Goal: Information Seeking & Learning: Check status

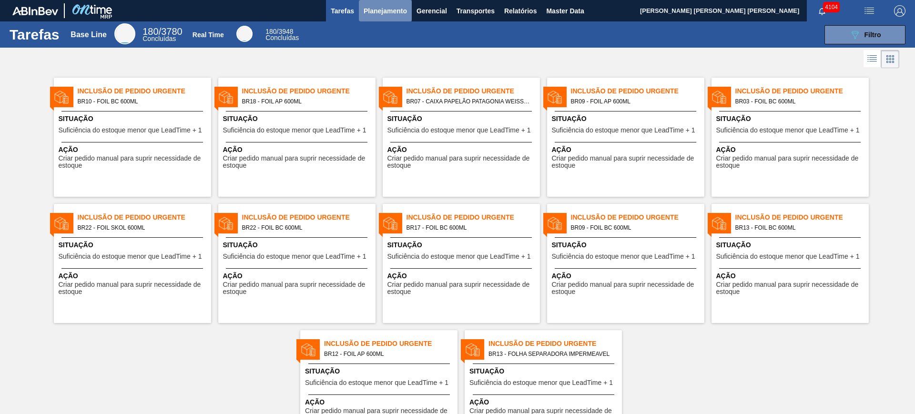
click at [386, 6] on span "Planejamento" at bounding box center [385, 10] width 43 height 11
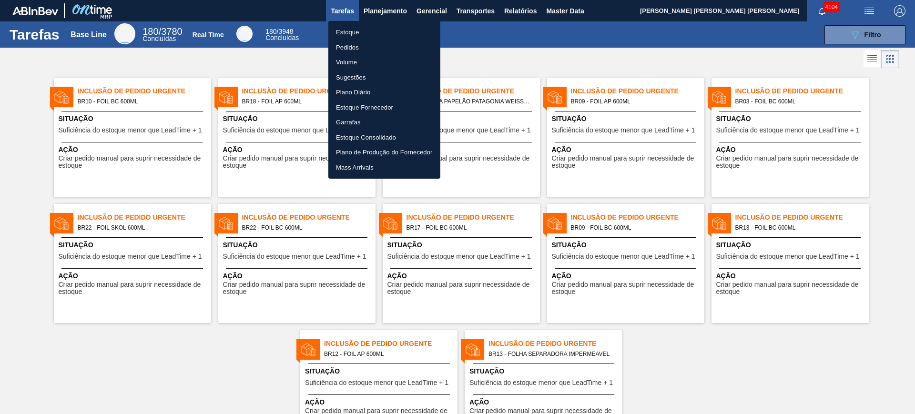
click at [365, 32] on li "Estoque" at bounding box center [384, 32] width 112 height 15
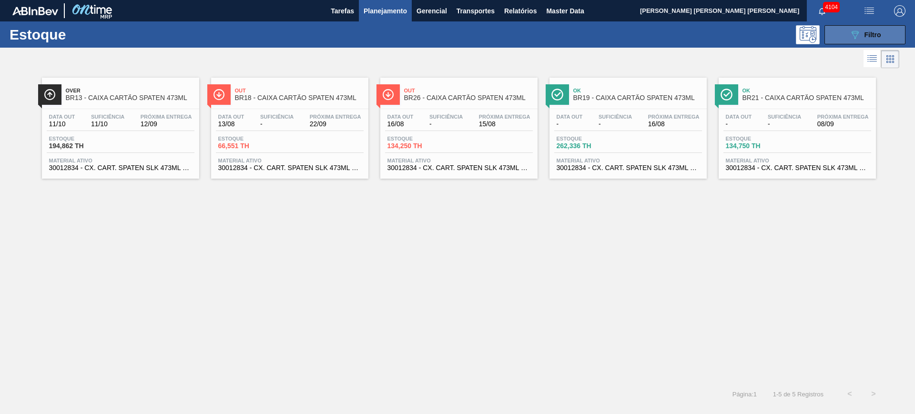
click at [856, 32] on icon at bounding box center [855, 35] width 7 height 8
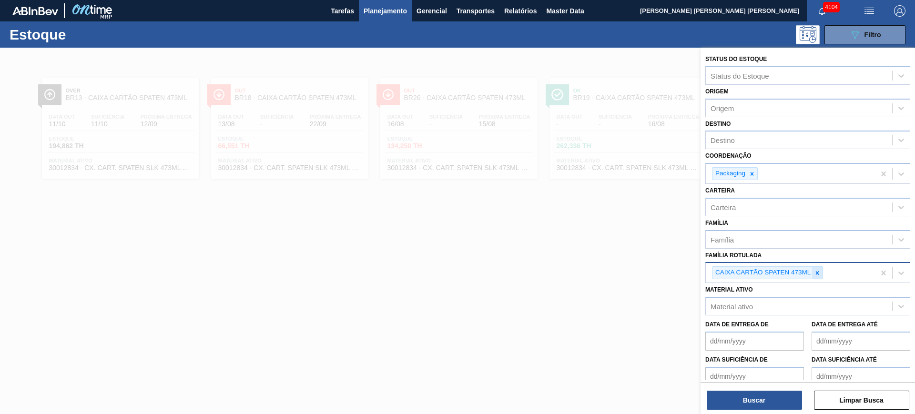
click at [816, 277] on div at bounding box center [817, 273] width 10 height 12
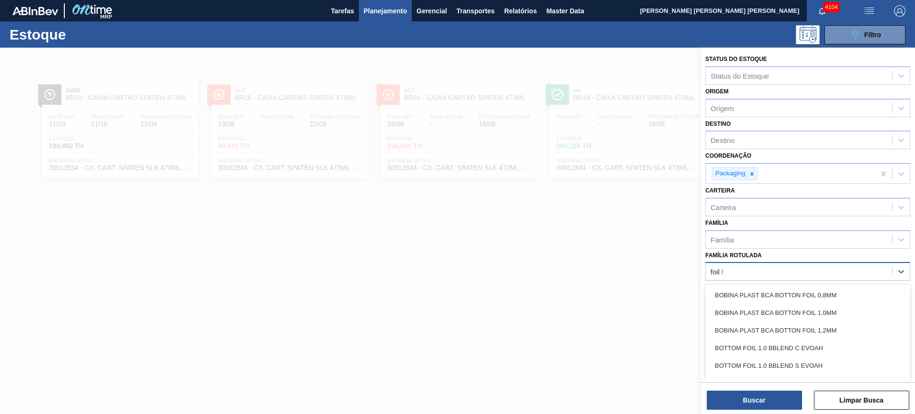
type Rotulada "foil bc"
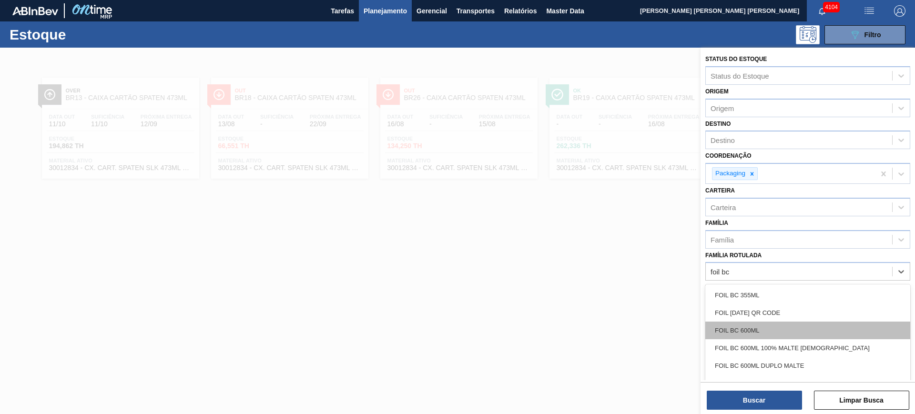
click at [785, 330] on div "FOIL BC 600ML" at bounding box center [807, 331] width 205 height 18
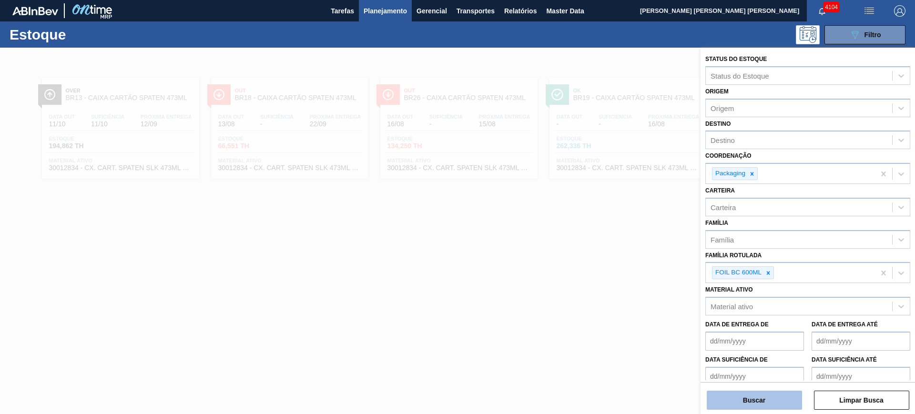
click at [779, 398] on button "Buscar" at bounding box center [754, 400] width 95 height 19
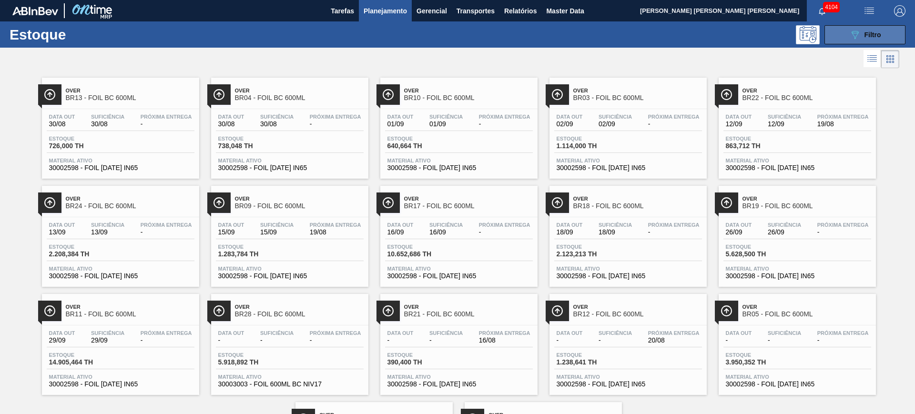
click at [860, 25] on button "089F7B8B-B2A5-4AFE-B5C0-19BA573D28AC Filtro" at bounding box center [865, 34] width 81 height 19
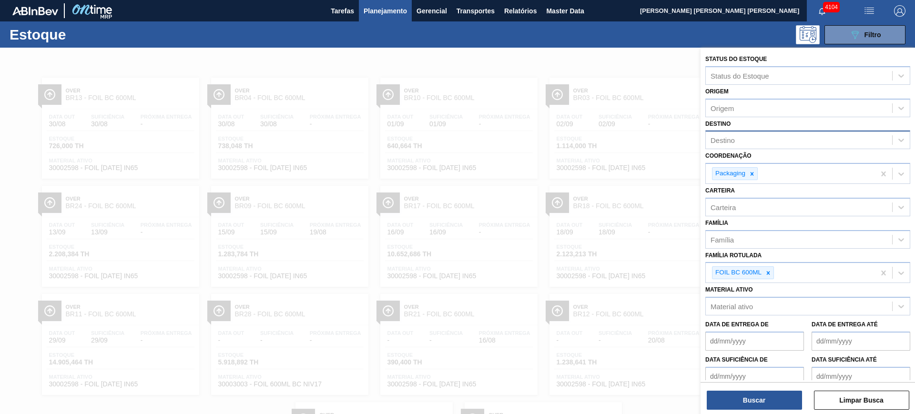
click at [754, 144] on div "Destino" at bounding box center [799, 140] width 186 height 14
type input "gua"
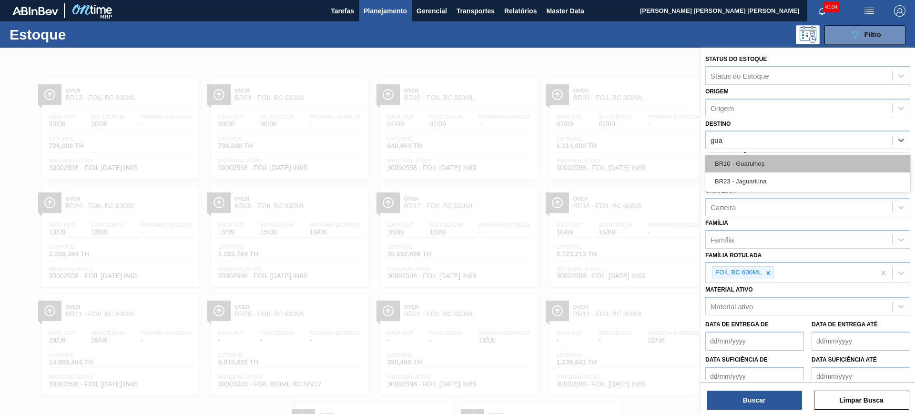
click at [792, 161] on div "BR10 - Guarulhos" at bounding box center [807, 164] width 205 height 18
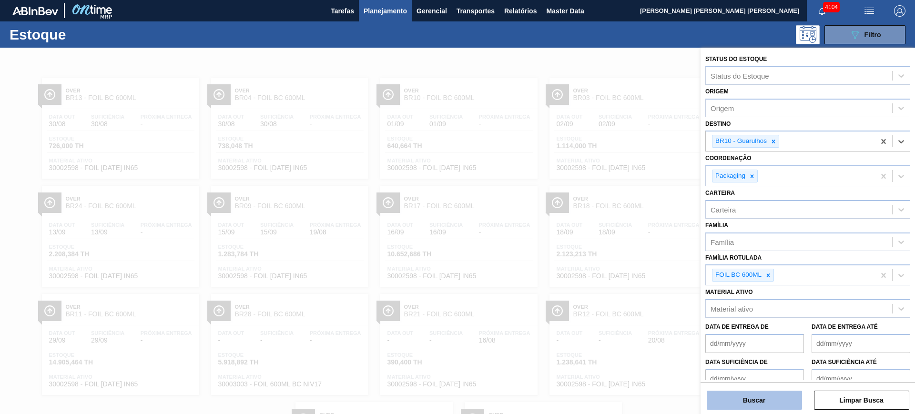
click at [769, 405] on button "Buscar" at bounding box center [754, 400] width 95 height 19
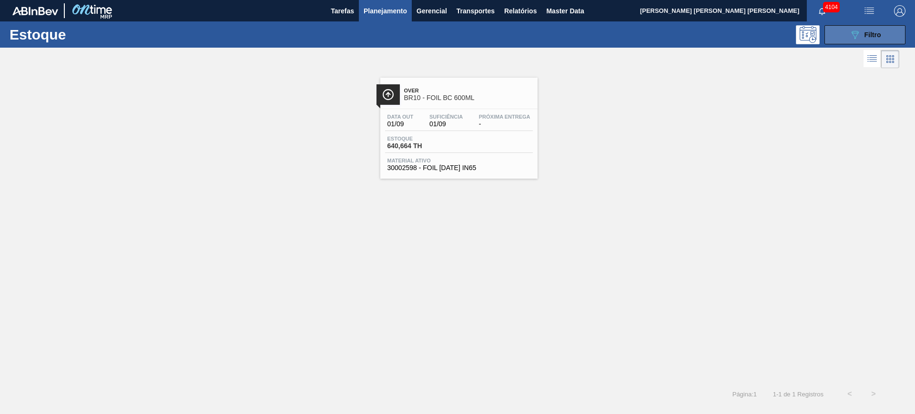
click at [856, 34] on icon "089F7B8B-B2A5-4AFE-B5C0-19BA573D28AC" at bounding box center [854, 34] width 11 height 11
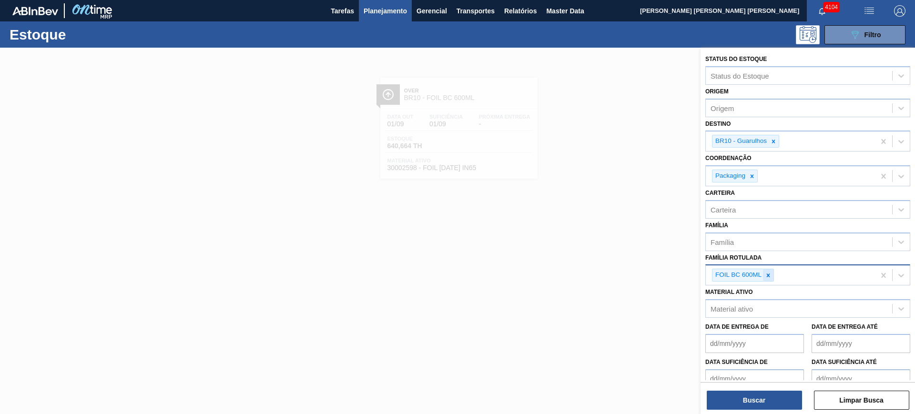
click at [768, 275] on icon at bounding box center [768, 275] width 3 height 3
click at [775, 146] on div at bounding box center [773, 141] width 10 height 12
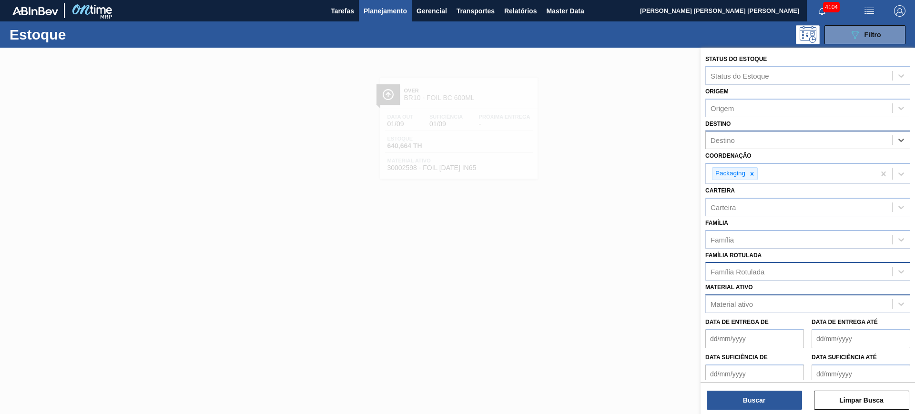
drag, startPoint x: 805, startPoint y: 308, endPoint x: 808, endPoint y: 303, distance: 5.3
click at [805, 307] on div "Material ativo" at bounding box center [799, 304] width 186 height 14
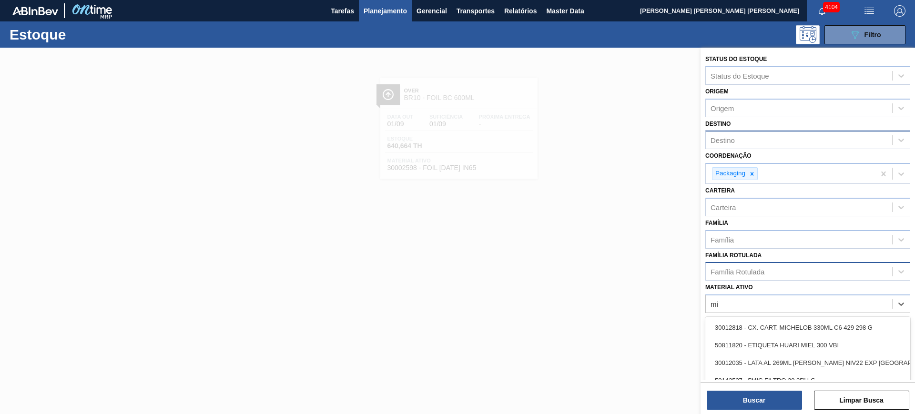
type ativo "mi"
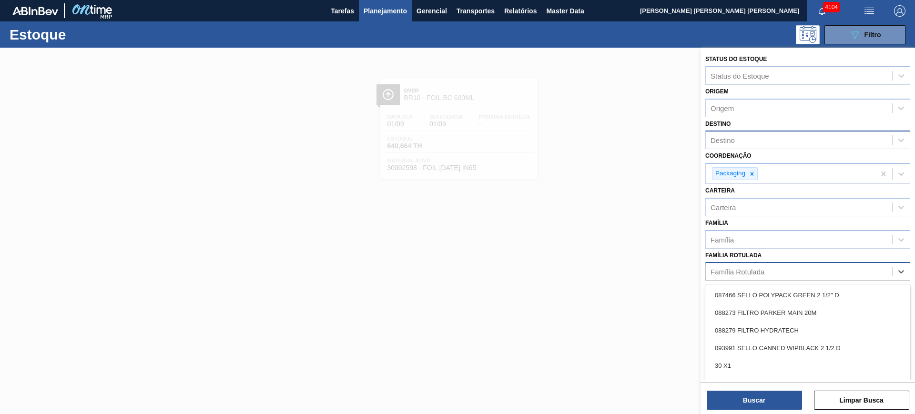
click at [775, 270] on div "Família Rotulada" at bounding box center [799, 272] width 186 height 14
type Rotulada "miche"
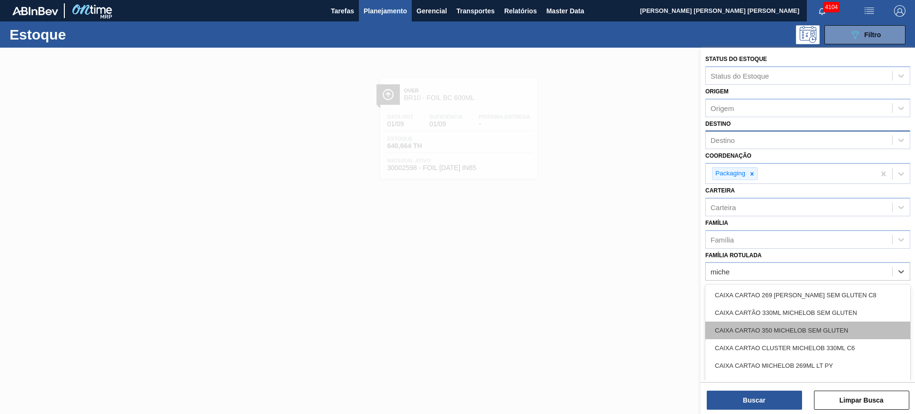
click at [798, 324] on div "CAIXA CARTAO 350 MICHELOB SEM GLUTEN" at bounding box center [807, 331] width 205 height 18
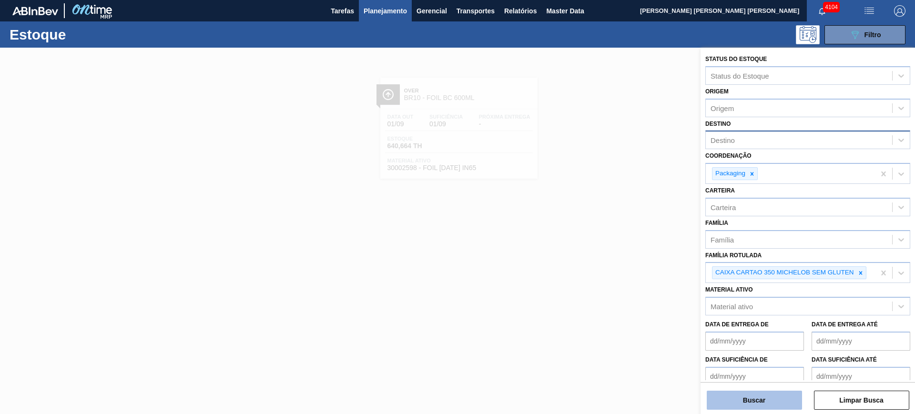
click at [755, 394] on button "Buscar" at bounding box center [754, 400] width 95 height 19
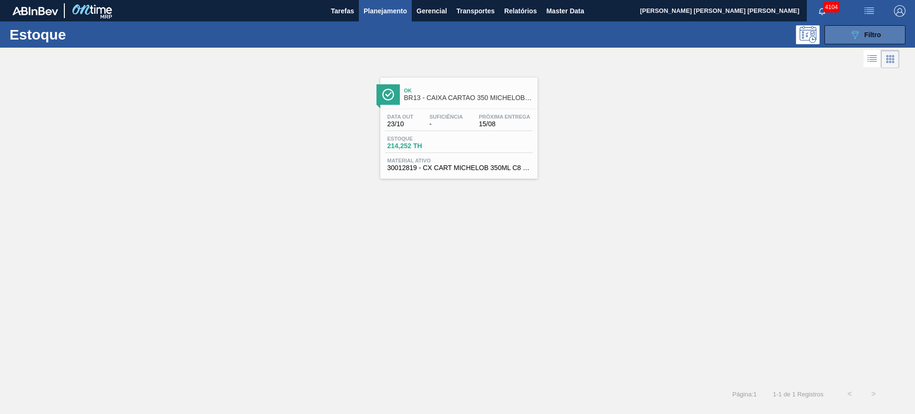
click at [862, 26] on button "089F7B8B-B2A5-4AFE-B5C0-19BA573D28AC Filtro" at bounding box center [865, 34] width 81 height 19
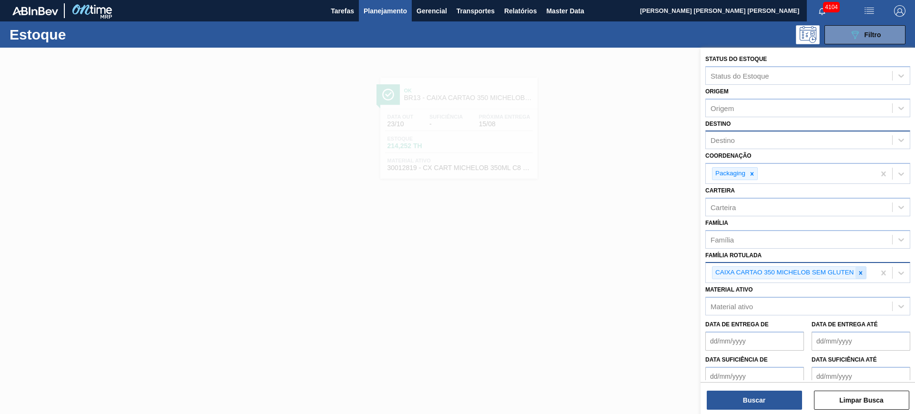
click at [865, 271] on div at bounding box center [861, 273] width 10 height 12
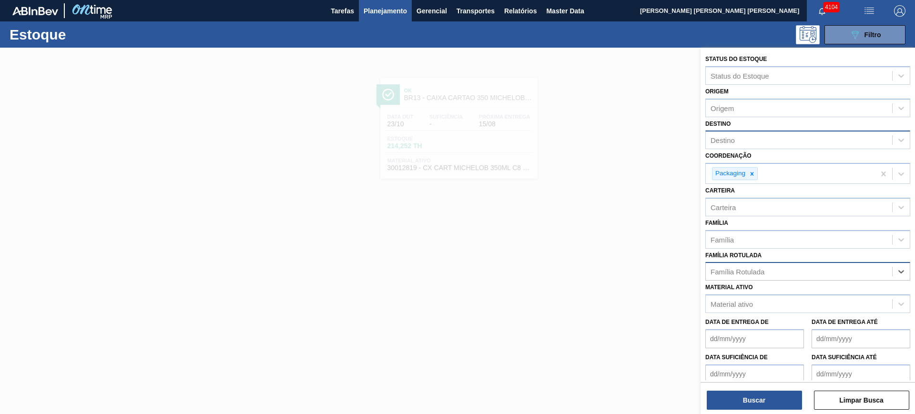
click at [392, 16] on span "Planejamento" at bounding box center [385, 10] width 43 height 11
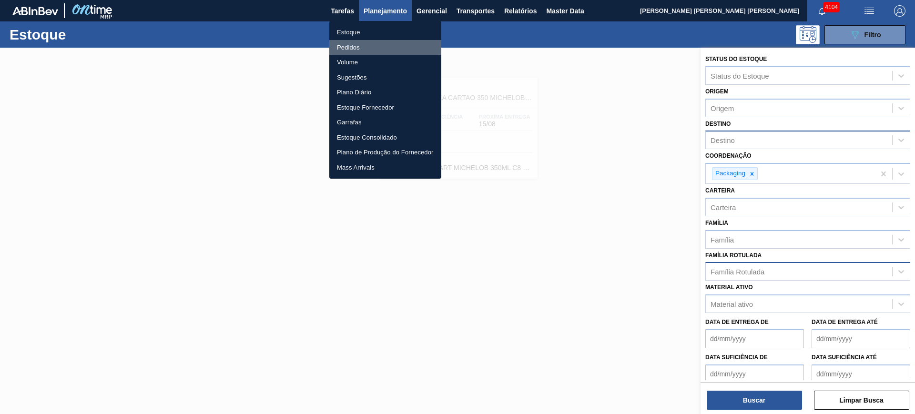
click at [368, 46] on li "Pedidos" at bounding box center [385, 47] width 112 height 15
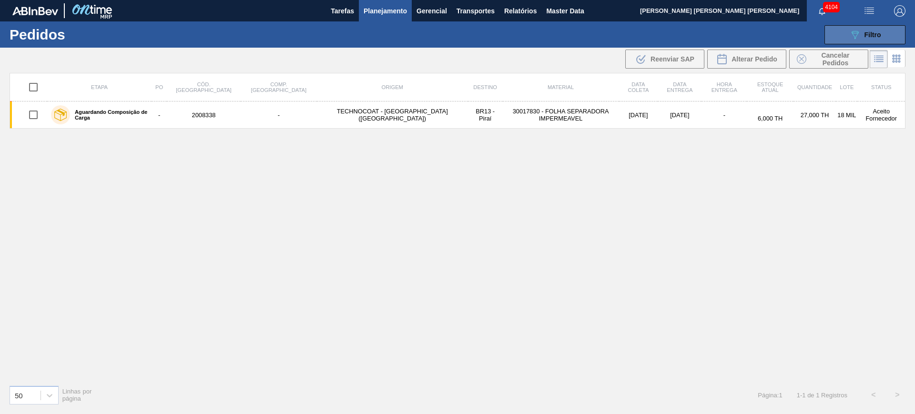
click at [857, 37] on icon "089F7B8B-B2A5-4AFE-B5C0-19BA573D28AC" at bounding box center [854, 34] width 11 height 11
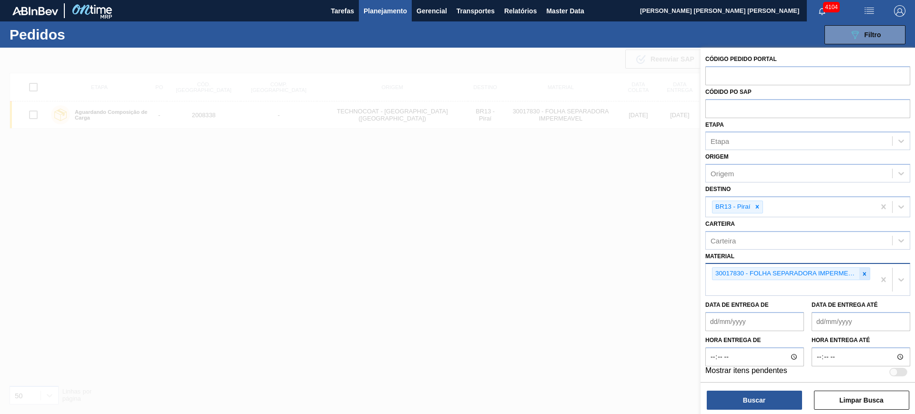
click at [863, 271] on icon at bounding box center [864, 274] width 7 height 7
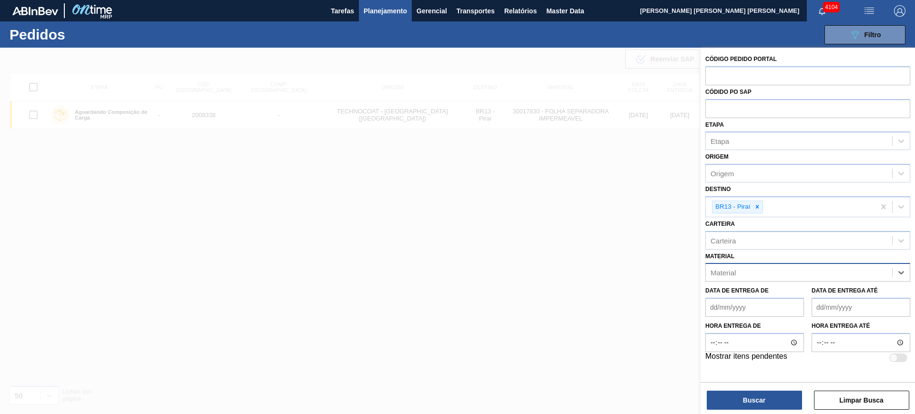
paste input "1994349"
click at [761, 207] on div at bounding box center [757, 207] width 10 height 12
type input "1994349"
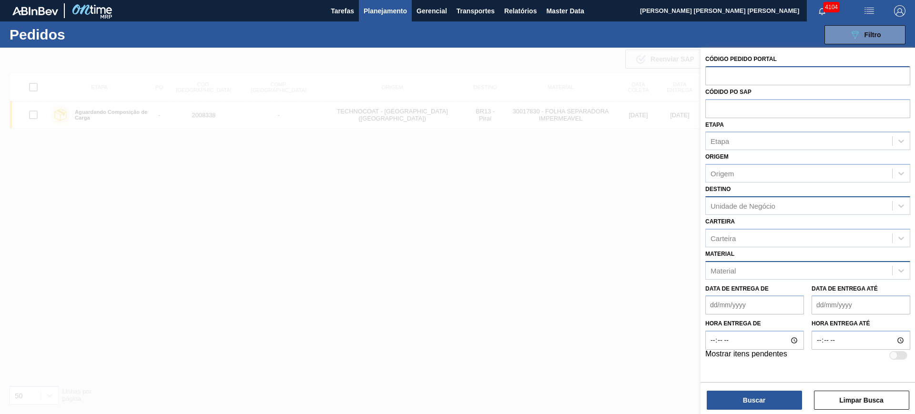
click at [724, 72] on input "text" at bounding box center [807, 75] width 205 height 18
paste input "1994349"
type input "1994349"
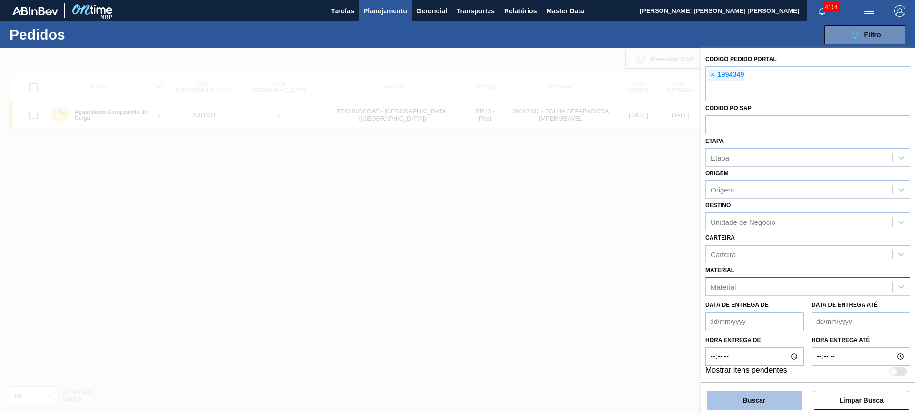
click at [767, 398] on button "Buscar" at bounding box center [754, 400] width 95 height 19
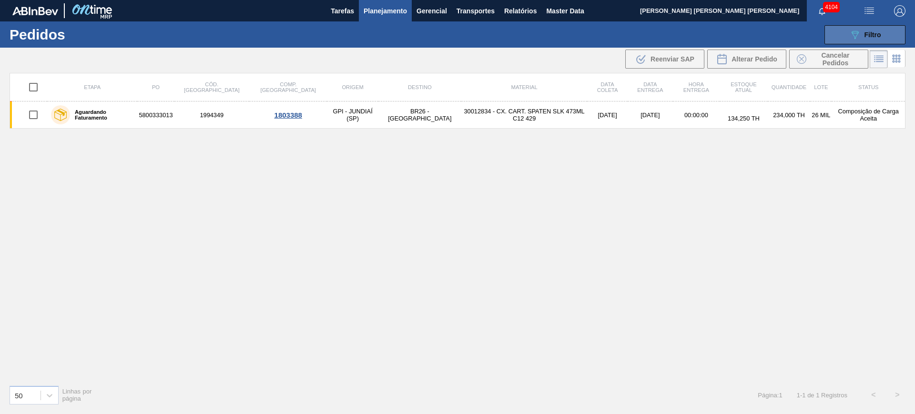
click at [847, 39] on button "089F7B8B-B2A5-4AFE-B5C0-19BA573D28AC Filtro" at bounding box center [865, 34] width 81 height 19
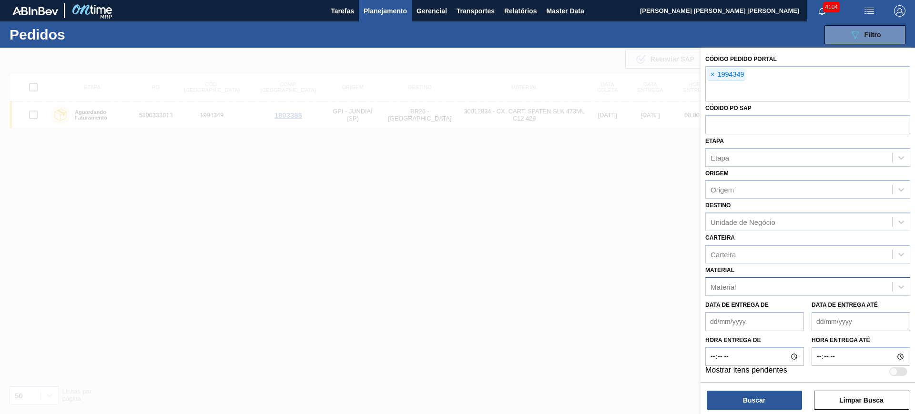
click at [725, 286] on div "Material" at bounding box center [723, 287] width 25 height 8
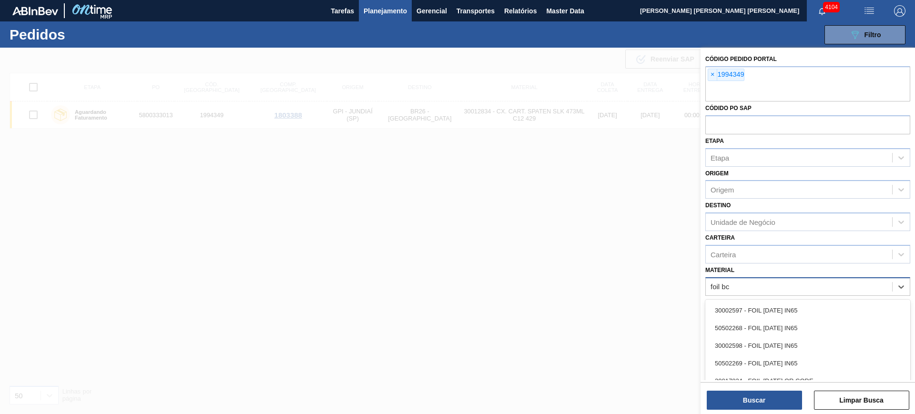
type input "foil bc"
click at [498, 249] on div at bounding box center [457, 255] width 915 height 414
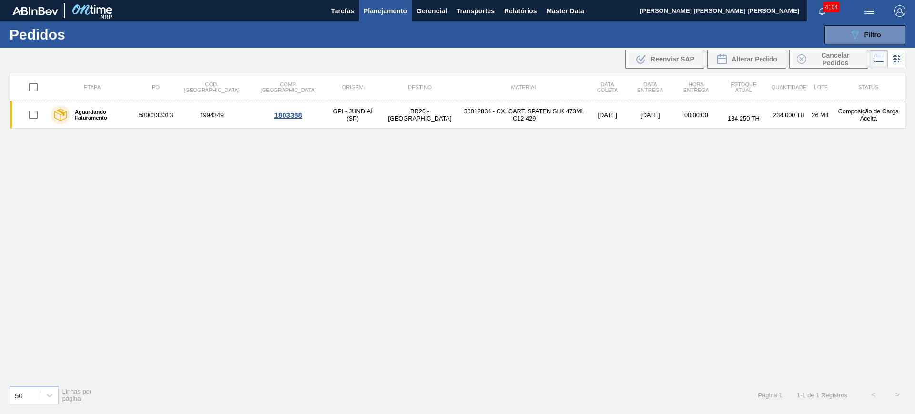
click at [396, 14] on span "Planejamento" at bounding box center [385, 10] width 43 height 11
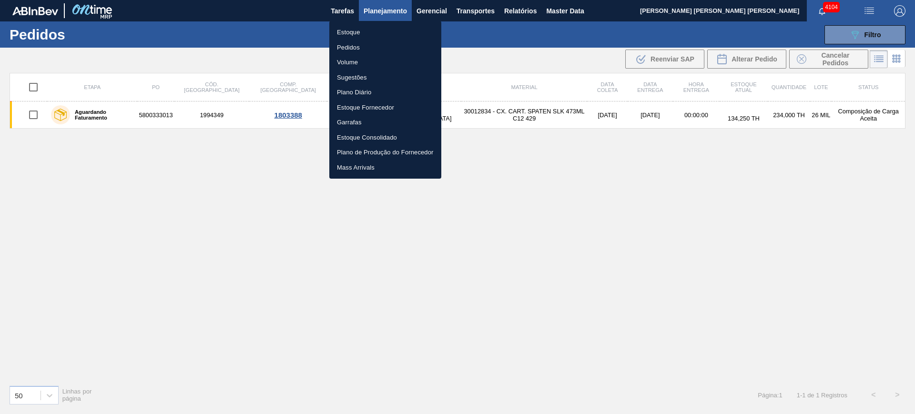
click at [368, 32] on li "Estoque" at bounding box center [385, 32] width 112 height 15
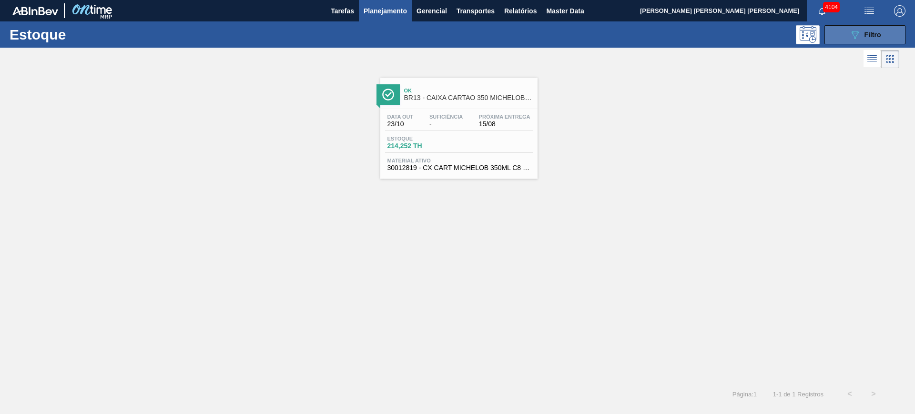
click at [869, 36] on span "Filtro" at bounding box center [873, 35] width 17 height 8
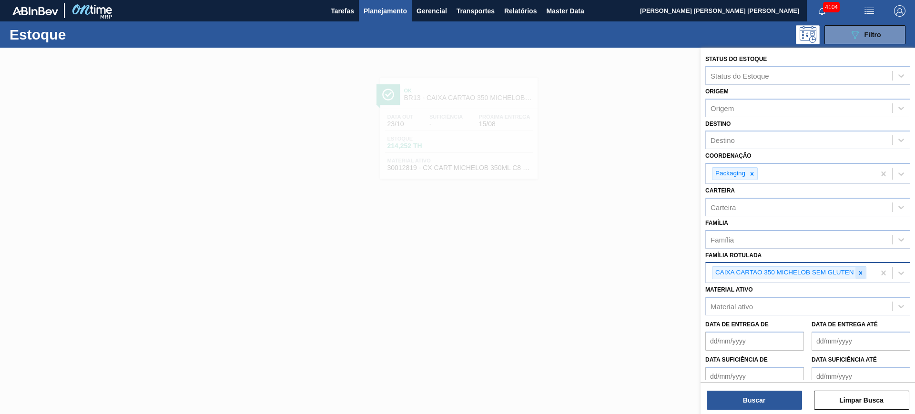
click at [857, 273] on icon at bounding box center [860, 273] width 7 height 7
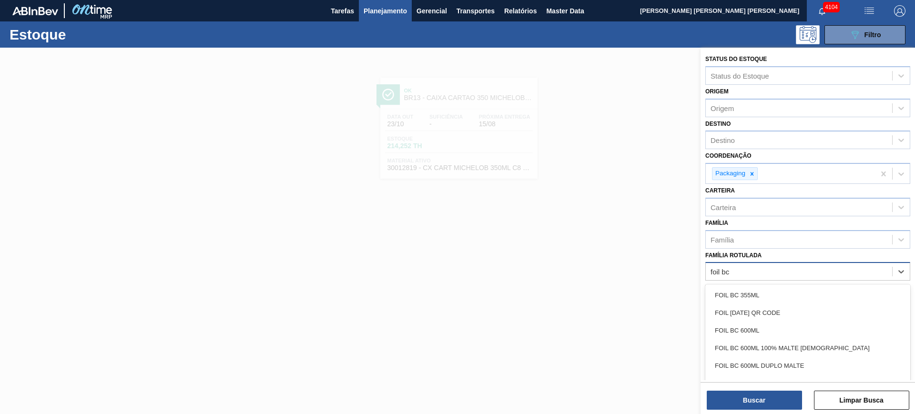
type Rotulada "foil bc 6"
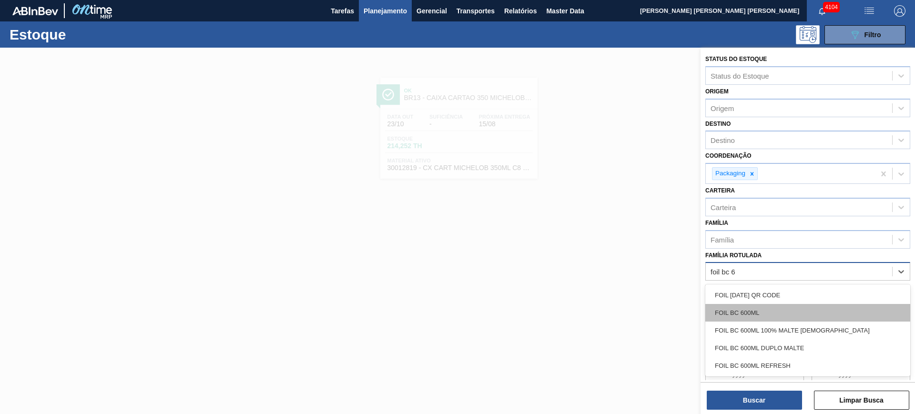
click at [831, 304] on div "FOIL BC 600ML" at bounding box center [807, 313] width 205 height 18
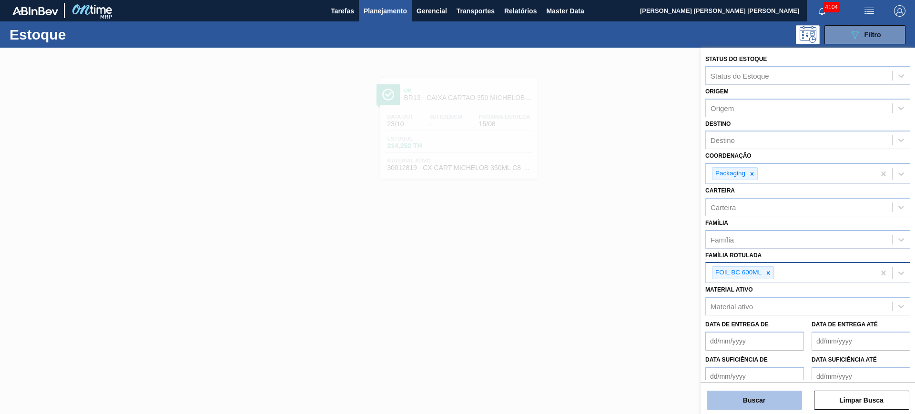
click at [774, 397] on button "Buscar" at bounding box center [754, 400] width 95 height 19
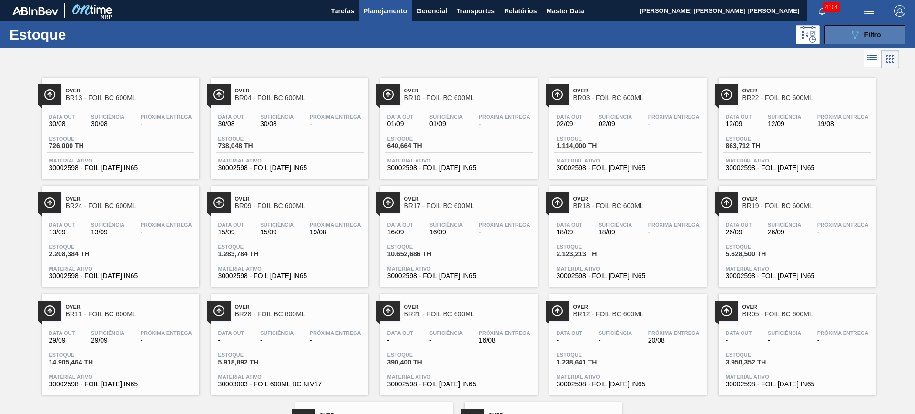
click at [833, 33] on button "089F7B8B-B2A5-4AFE-B5C0-19BA573D28AC Filtro" at bounding box center [865, 34] width 81 height 19
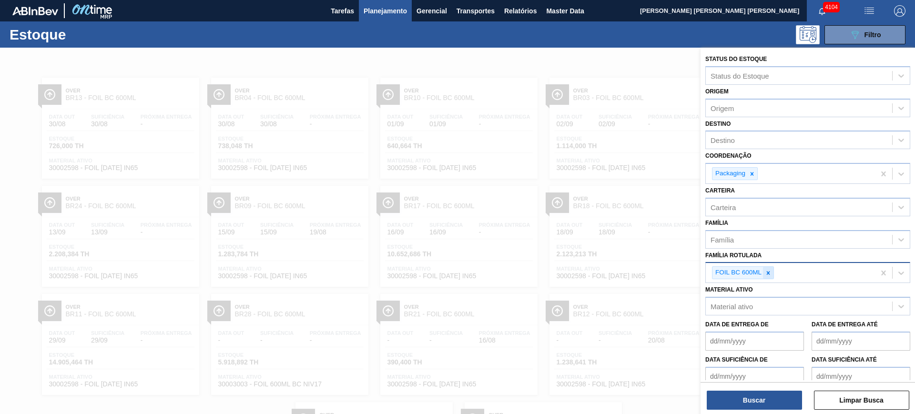
click at [769, 270] on icon at bounding box center [768, 273] width 7 height 7
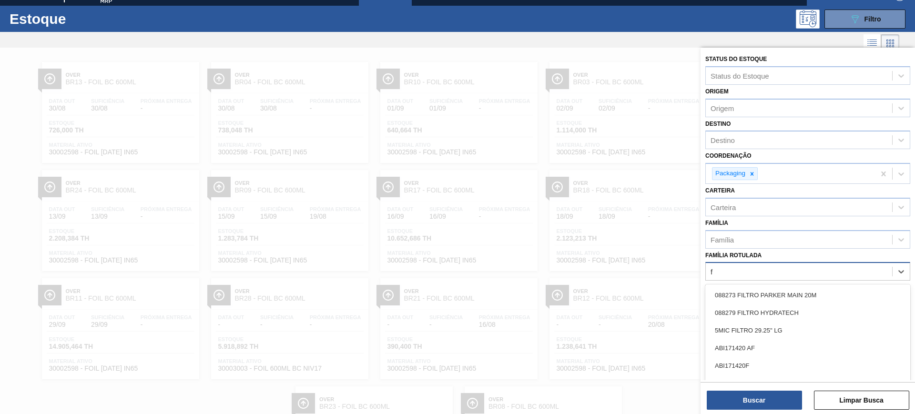
scroll to position [17, 0]
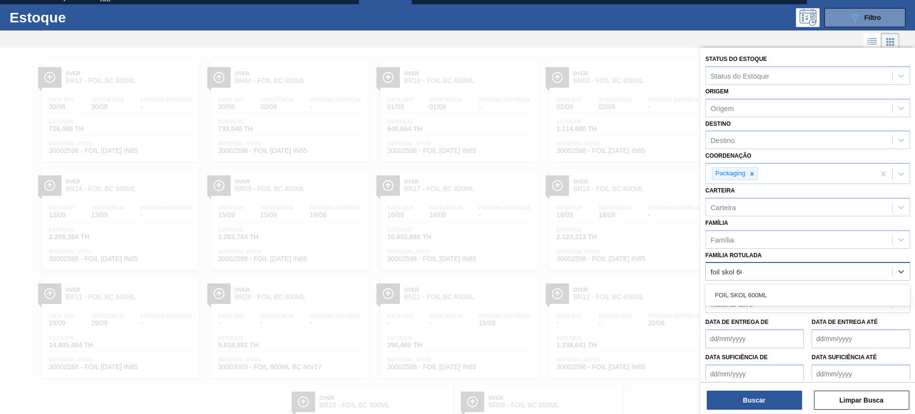
type Rotulada "foil skol 600"
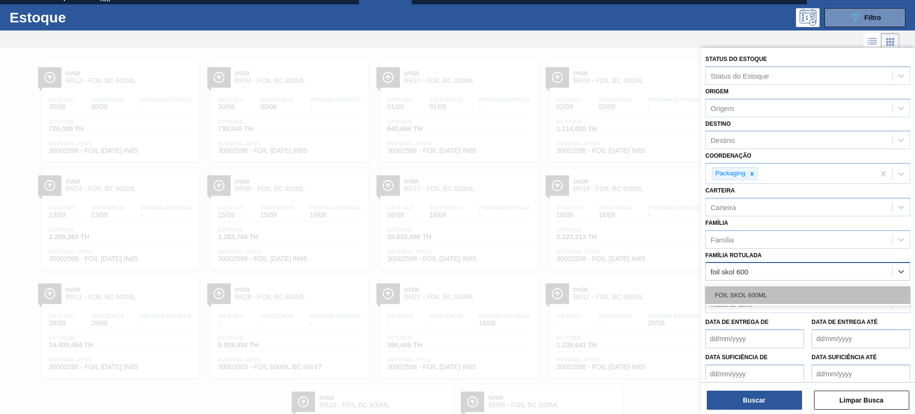
click at [768, 294] on div "FOIL SKOL 600ML" at bounding box center [807, 295] width 205 height 18
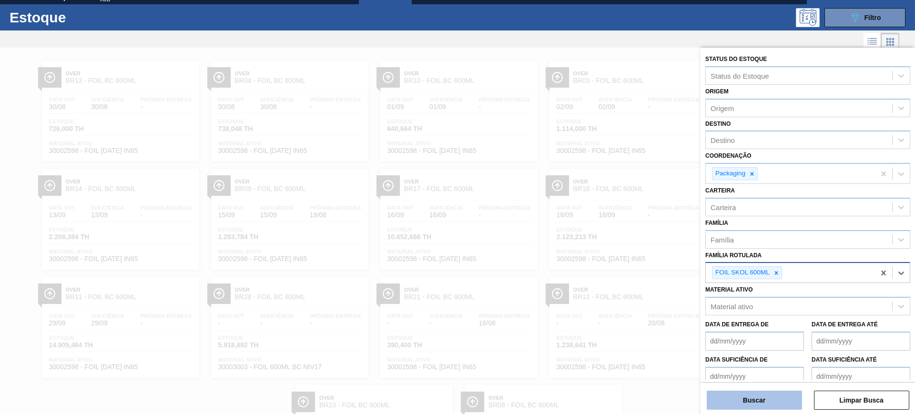
click at [747, 401] on button "Buscar" at bounding box center [754, 400] width 95 height 19
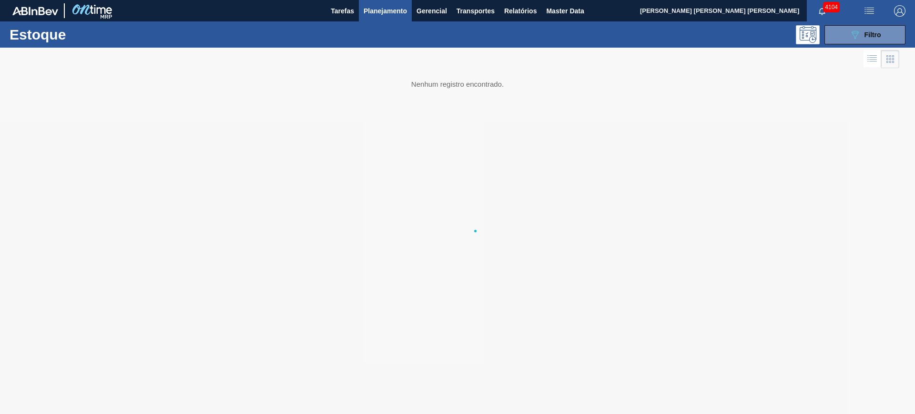
scroll to position [0, 0]
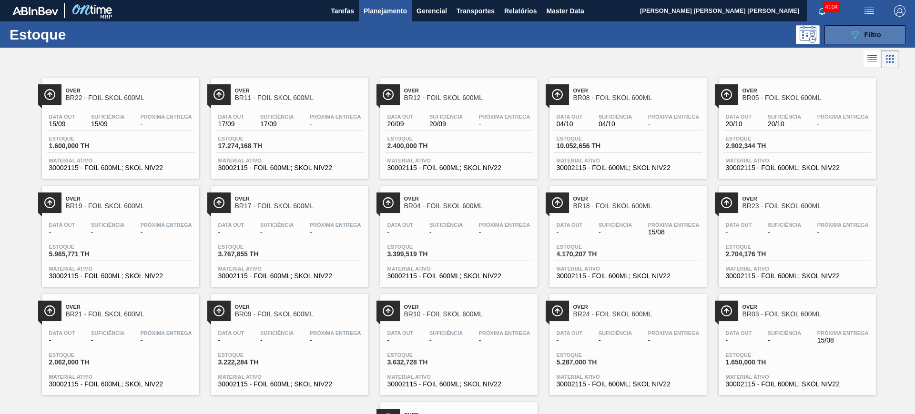
click at [845, 36] on button "089F7B8B-B2A5-4AFE-B5C0-19BA573D28AC Filtro" at bounding box center [865, 34] width 81 height 19
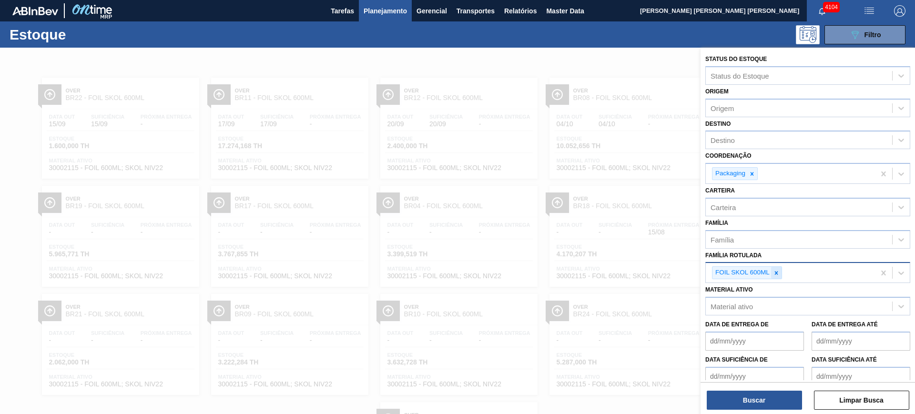
click at [781, 275] on div at bounding box center [776, 273] width 10 height 12
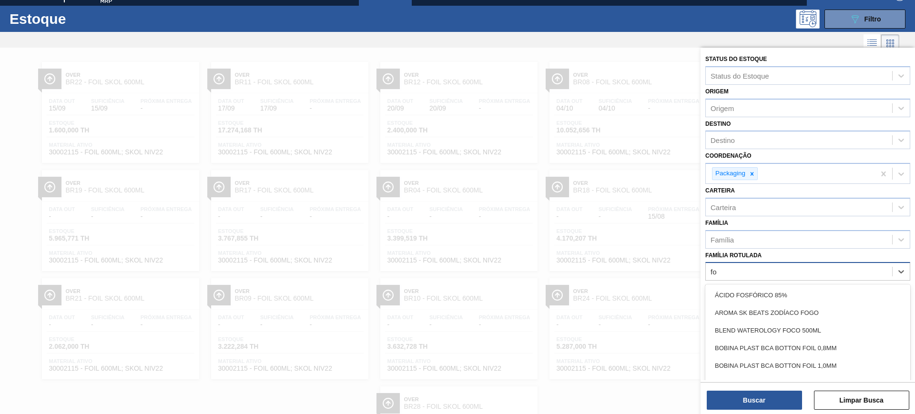
scroll to position [17, 0]
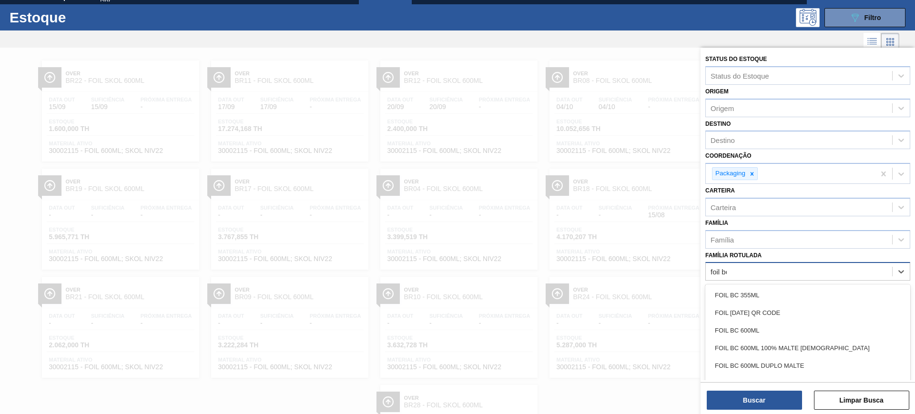
type Rotulada "foil bc"
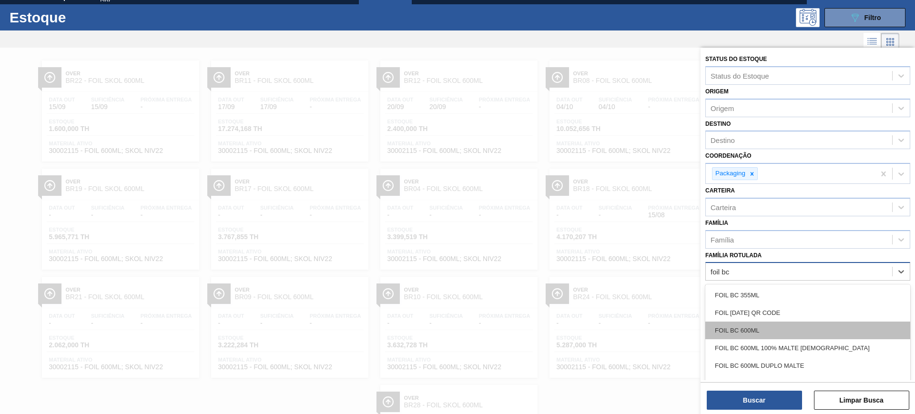
click at [775, 330] on div "FOIL BC 600ML" at bounding box center [807, 331] width 205 height 18
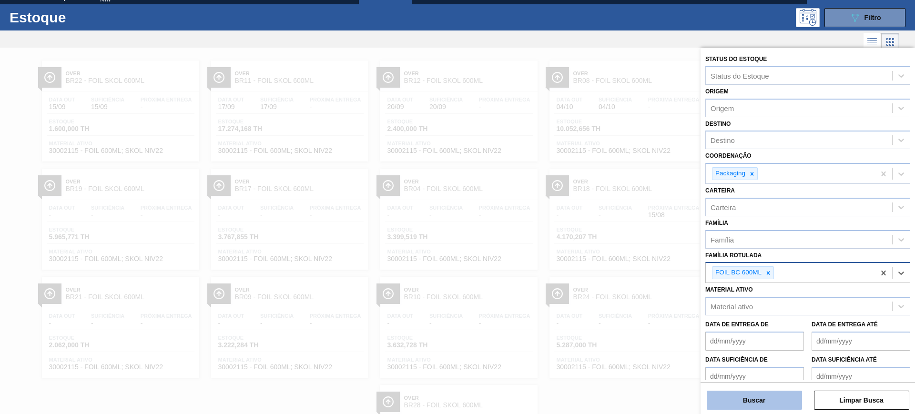
click at [772, 400] on button "Buscar" at bounding box center [754, 400] width 95 height 19
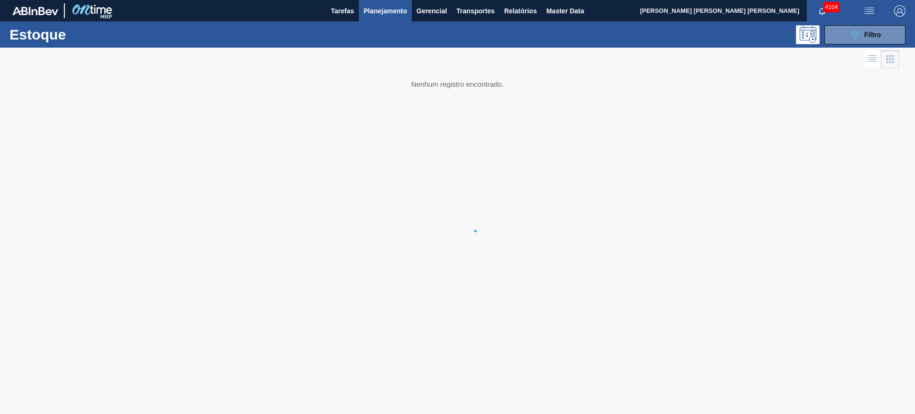
scroll to position [0, 0]
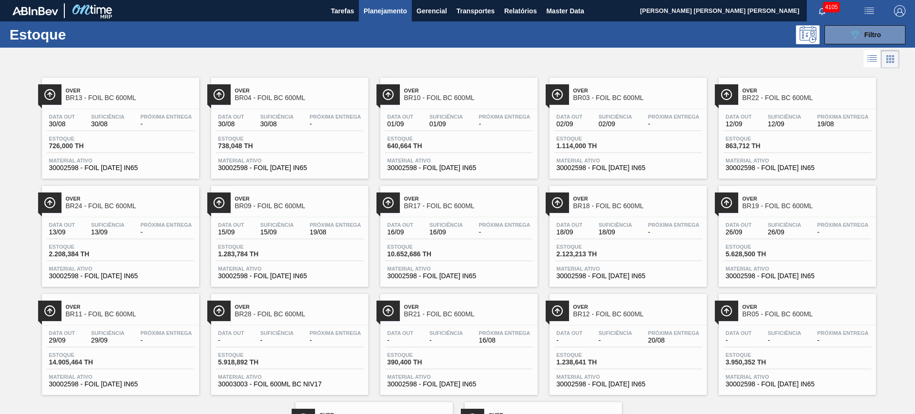
drag, startPoint x: 689, startPoint y: 152, endPoint x: 763, endPoint y: 136, distance: 76.0
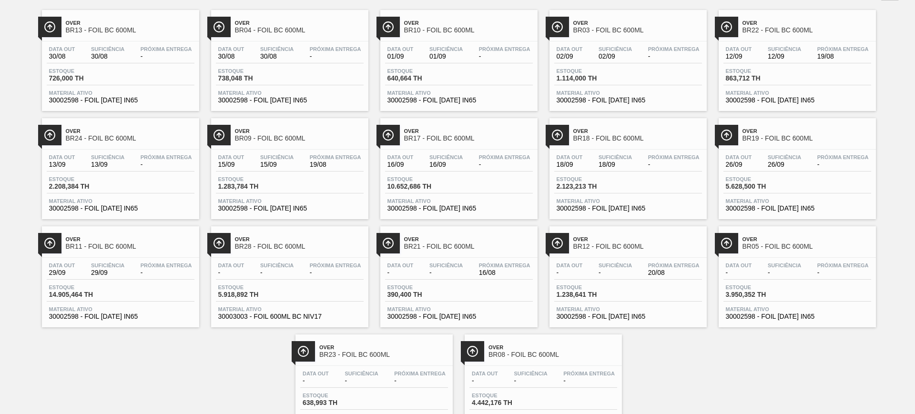
scroll to position [113, 0]
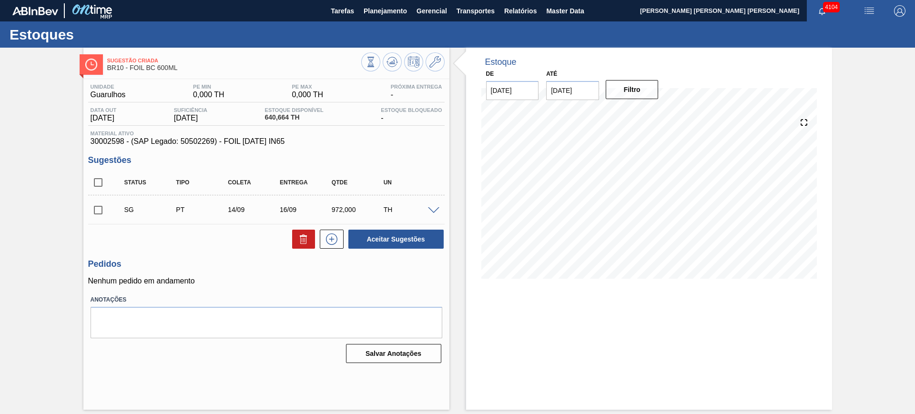
click at [567, 86] on input "[DATE]" at bounding box center [572, 90] width 53 height 19
click at [653, 112] on button "Next Month" at bounding box center [653, 113] width 7 height 7
click at [653, 207] on div "1" at bounding box center [650, 205] width 13 height 13
type input "01/11/2025"
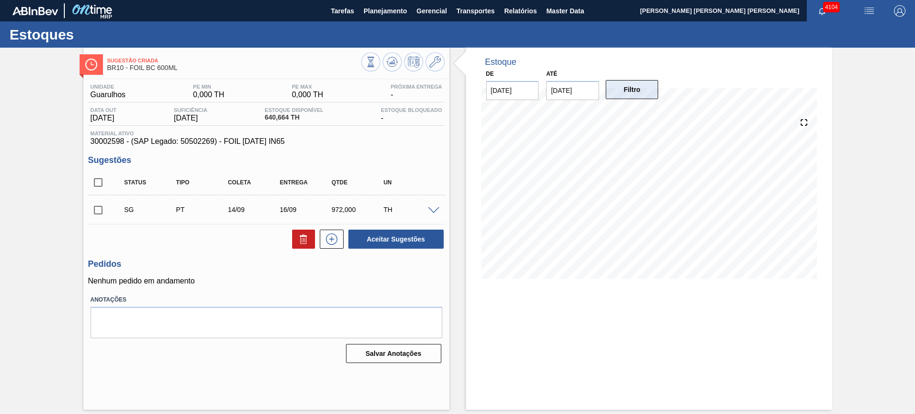
click at [637, 96] on button "Filtro" at bounding box center [632, 89] width 53 height 19
click at [436, 210] on span at bounding box center [433, 210] width 11 height 7
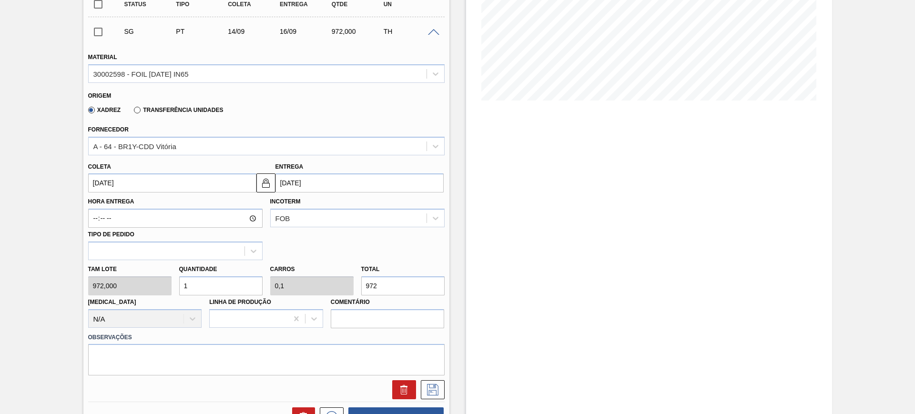
scroll to position [179, 0]
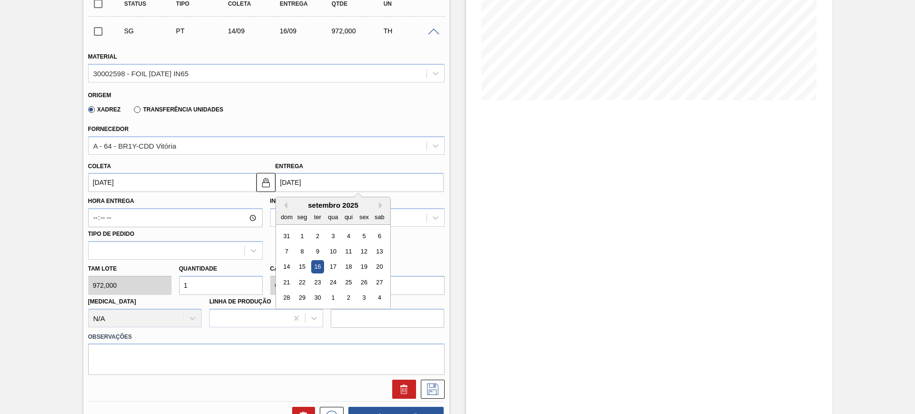
click at [309, 190] on input "16/09/2025" at bounding box center [359, 182] width 168 height 19
click at [304, 234] on div "1" at bounding box center [302, 236] width 13 height 13
type input "30/08/2025"
type input "01/09/2025"
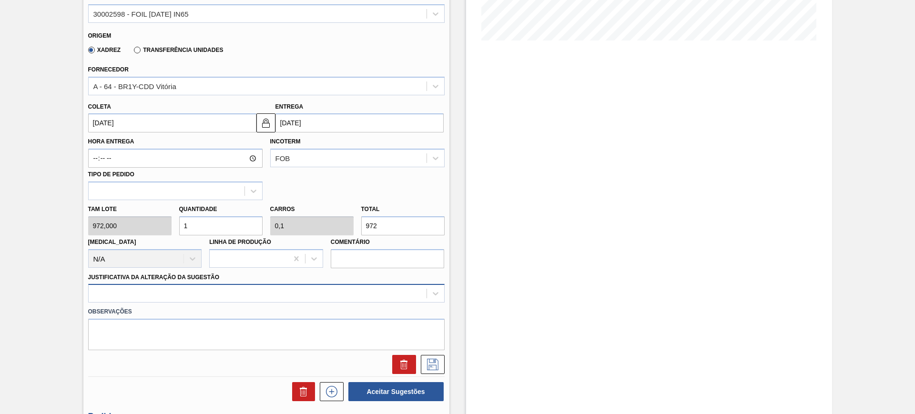
click at [315, 292] on div at bounding box center [266, 293] width 357 height 19
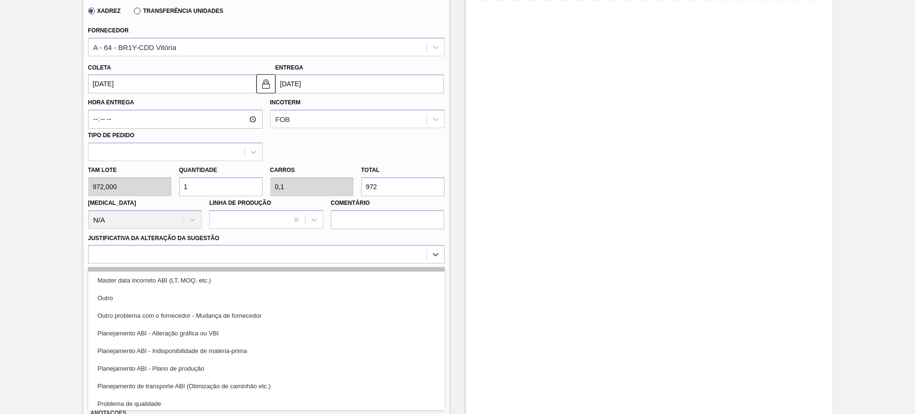
scroll to position [119, 0]
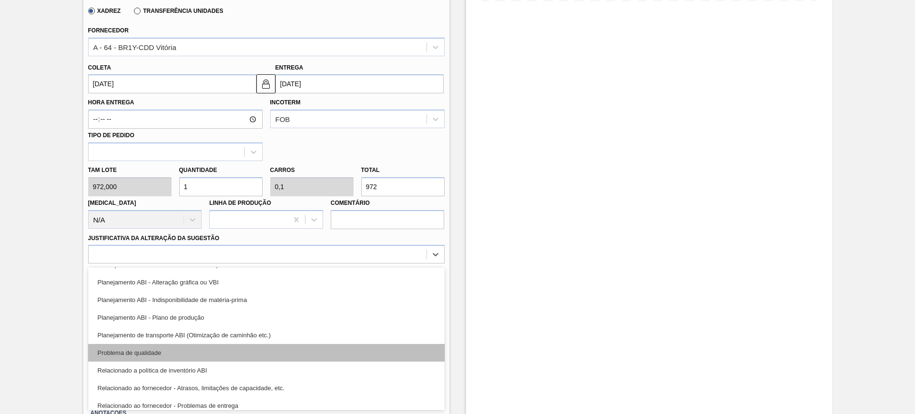
click at [198, 355] on div "Problema de qualidade" at bounding box center [266, 353] width 357 height 18
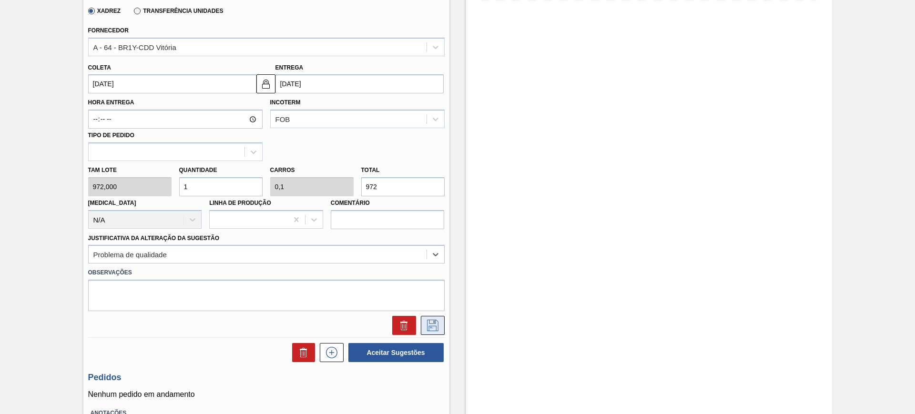
click at [434, 325] on icon at bounding box center [432, 325] width 15 height 11
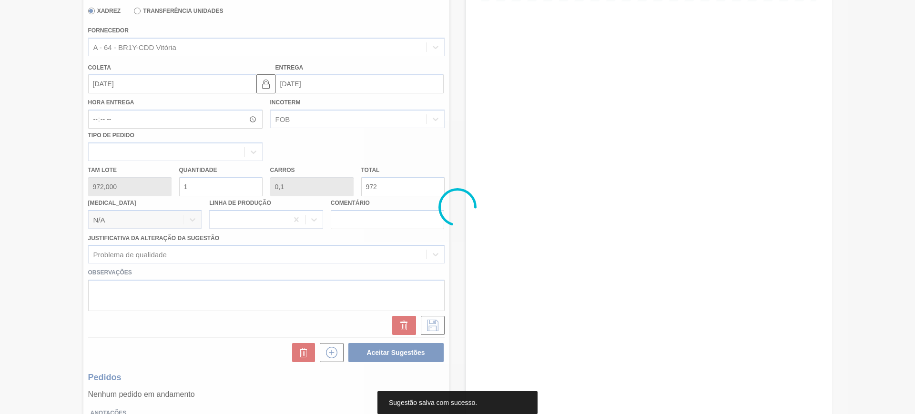
scroll to position [0, 0]
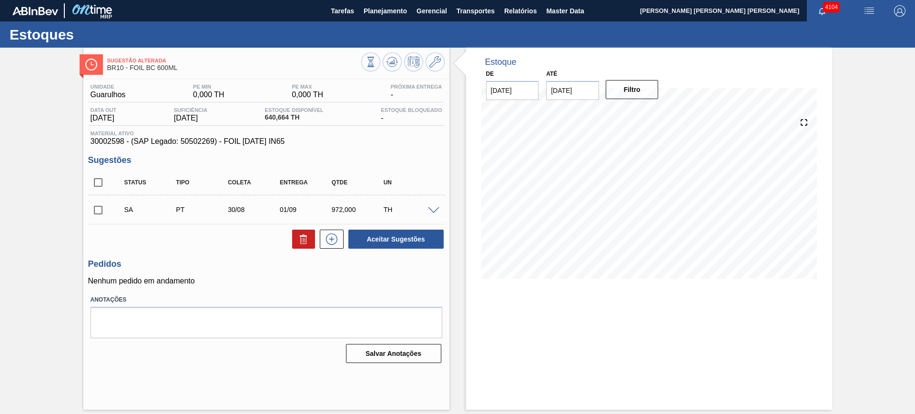
click at [433, 208] on span at bounding box center [433, 210] width 11 height 7
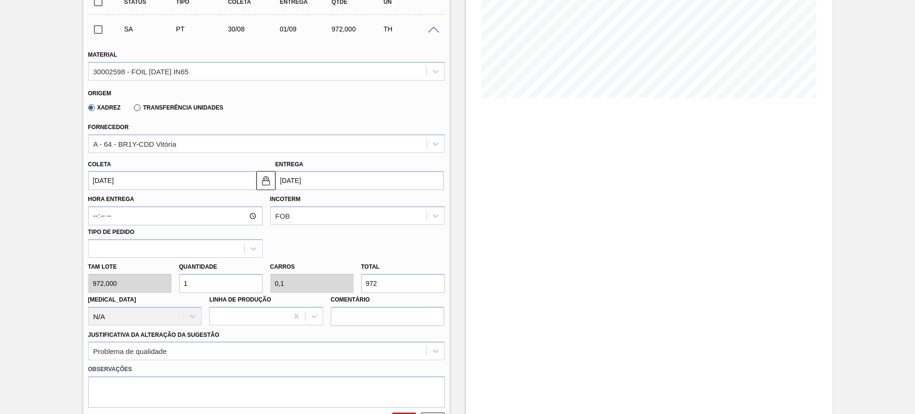
scroll to position [238, 0]
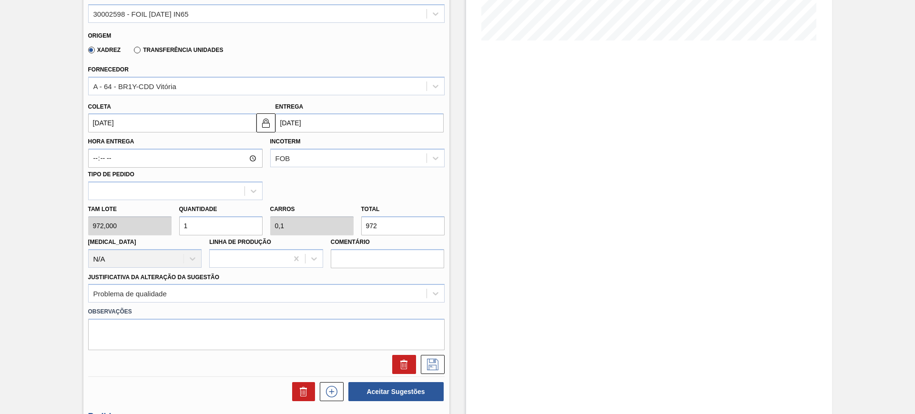
click at [391, 222] on input "972" at bounding box center [402, 225] width 83 height 19
type input "0,002"
type input "0"
type input "2"
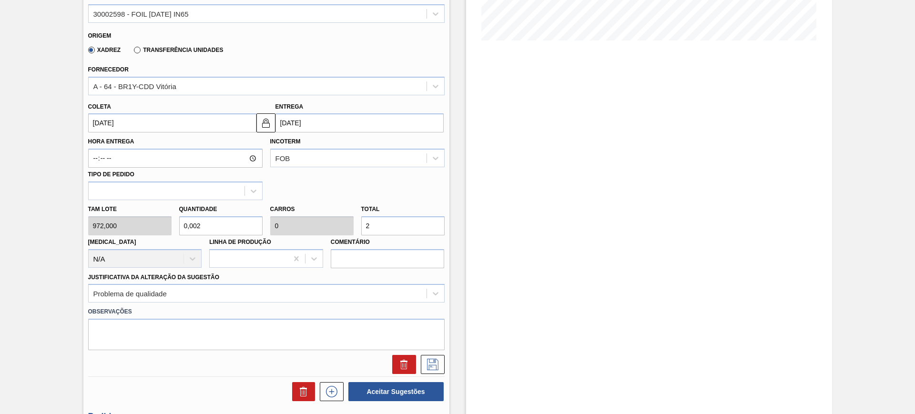
type input "0"
type input "0,001"
type input "1"
type input "0"
type input "0,001"
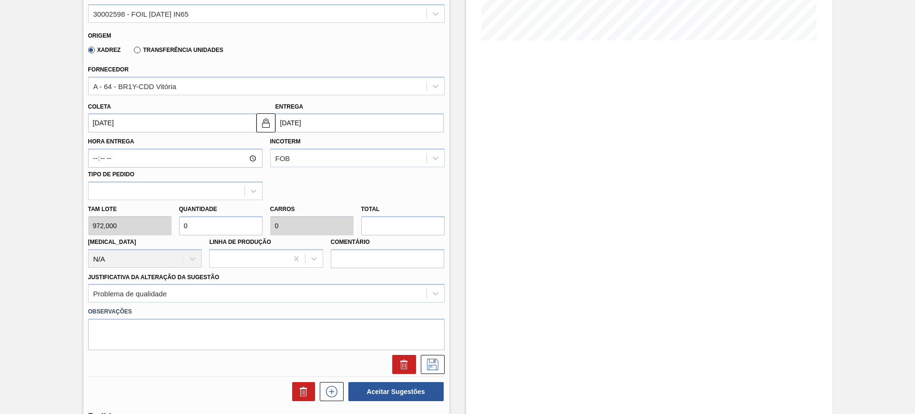
type input "1"
type input "0,016"
type input "0,002"
type input "16"
type input "0,165"
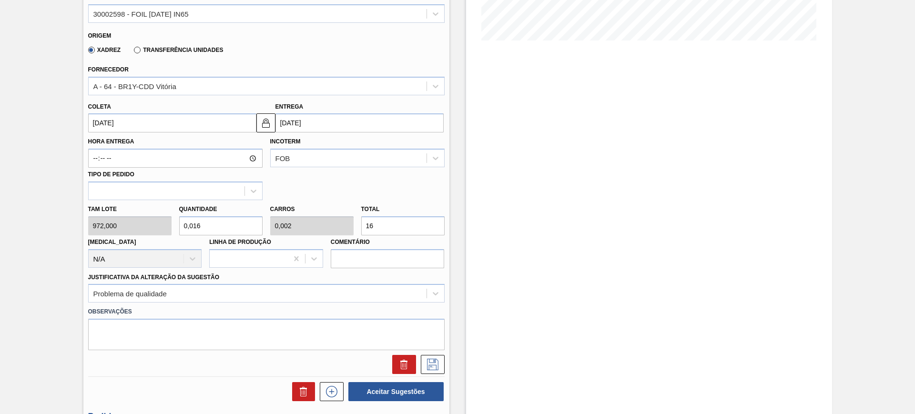
type input "0,016"
type input "160"
click at [438, 368] on icon at bounding box center [432, 364] width 15 height 11
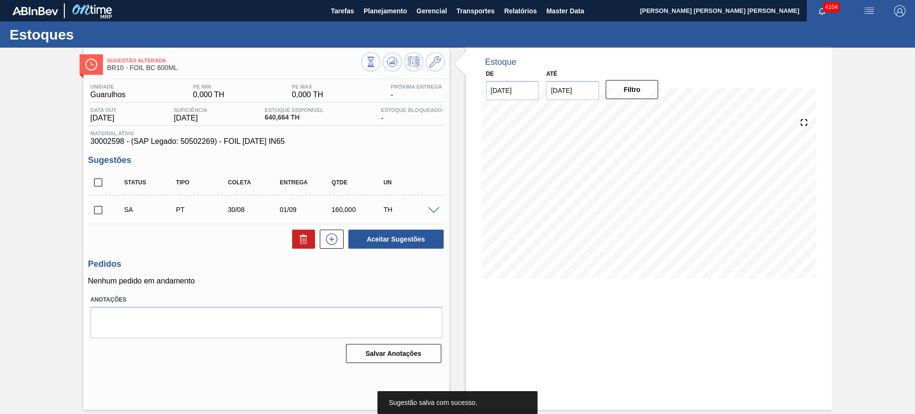
scroll to position [0, 0]
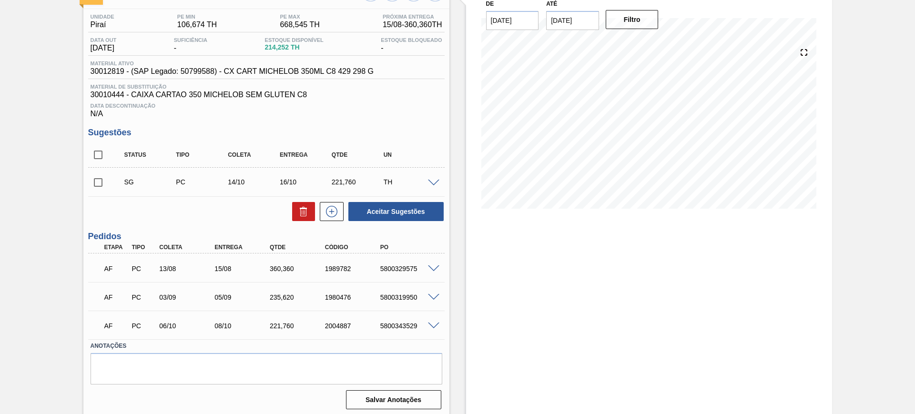
scroll to position [73, 0]
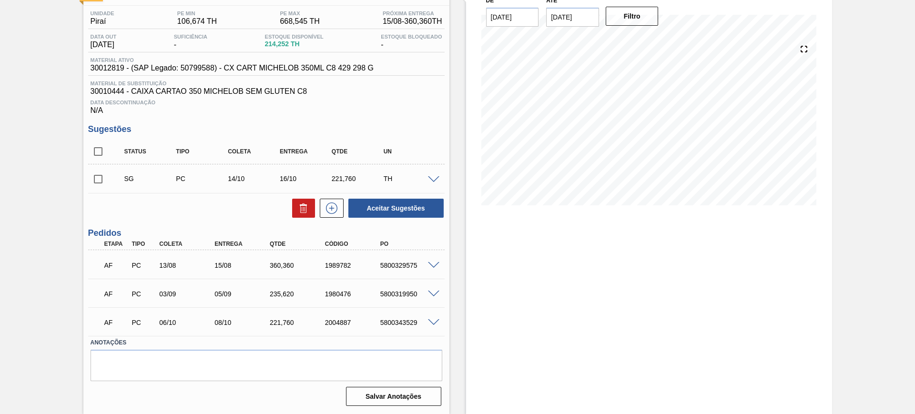
click at [434, 265] on span at bounding box center [433, 265] width 11 height 7
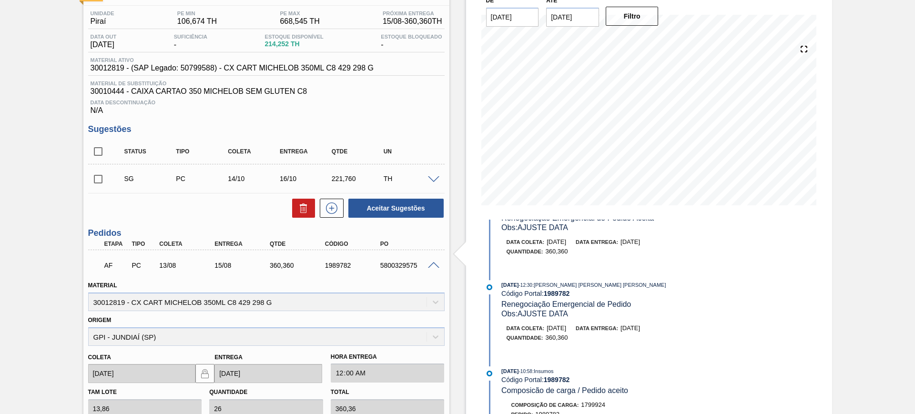
scroll to position [60, 0]
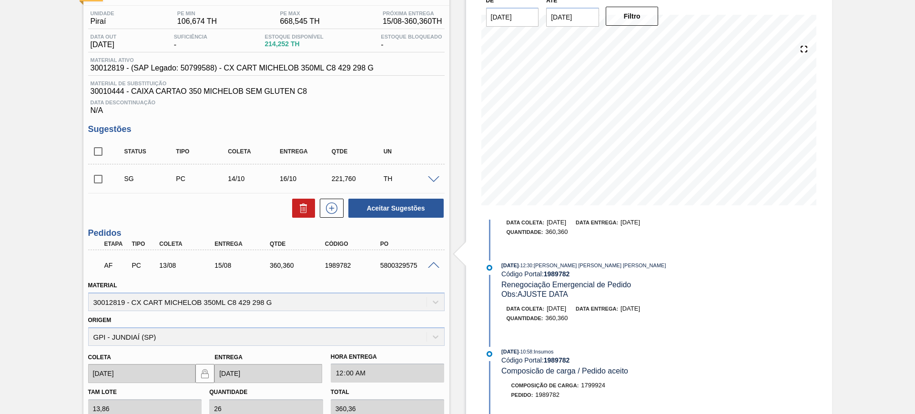
click at [95, 152] on input "checkbox" at bounding box center [98, 152] width 20 height 20
checkbox input "true"
click at [0, 0] on icon at bounding box center [0, 0] width 0 height 0
checkbox input "false"
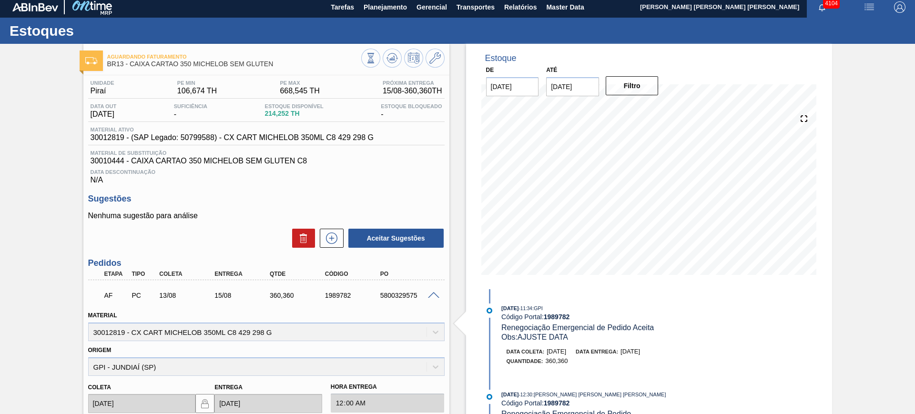
scroll to position [0, 0]
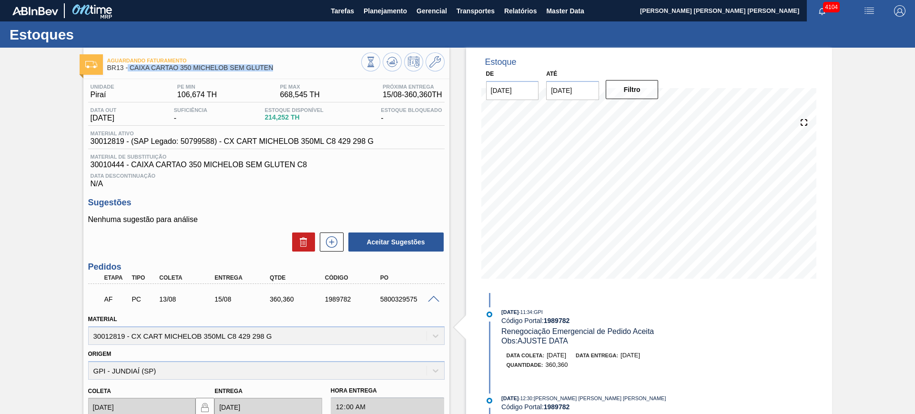
drag, startPoint x: 273, startPoint y: 73, endPoint x: 127, endPoint y: 72, distance: 145.4
click at [127, 72] on div "Aguardando Faturamento BR13 - CAIXA CARTAO 350 MICHELOB SEM GLUTEN" at bounding box center [234, 64] width 254 height 21
drag, startPoint x: 279, startPoint y: 69, endPoint x: 130, endPoint y: 72, distance: 149.2
click at [130, 72] on div "Aguardando Faturamento BR13 - CAIXA CARTAO 350 MICHELOB SEM GLUTEN" at bounding box center [234, 64] width 254 height 21
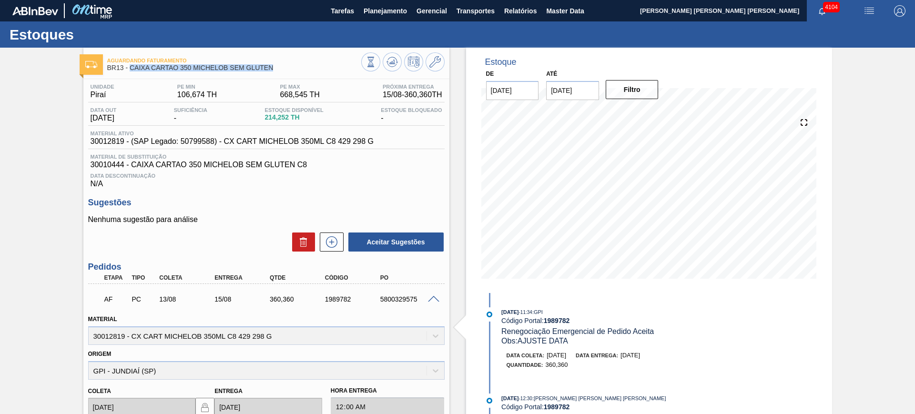
copy span "CAIXA CARTAO 350 MICHELOB SEM GLUTEN"
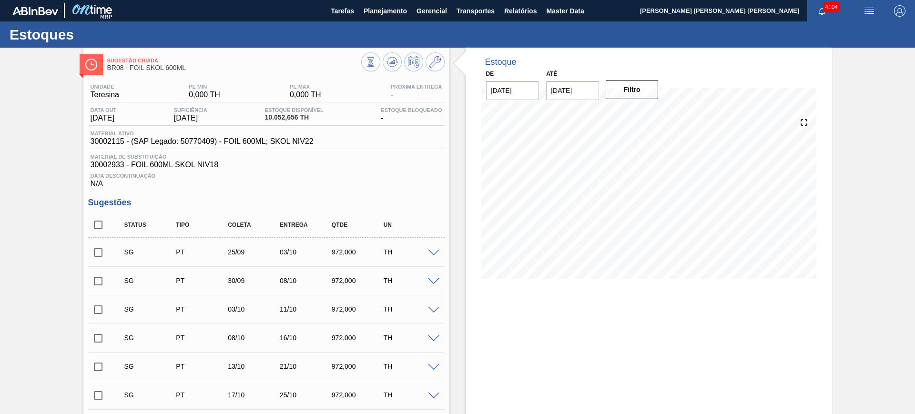
click at [205, 137] on span "30002115 - (SAP Legado: 50770409) - FOIL 600ML; SKOL NIV22" at bounding box center [202, 141] width 223 height 9
copy span "30002115 - (SAP Legado: 50770409) - FOIL 600ML; SKOL NIV22"
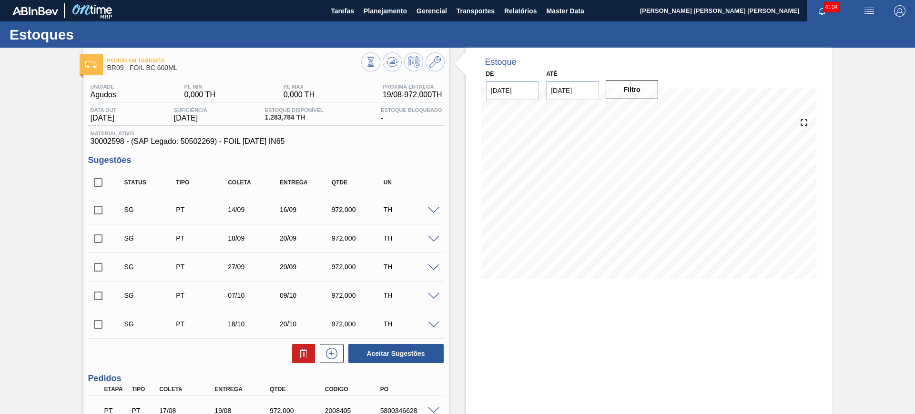
click at [148, 145] on span "30002598 - (SAP Legado: 50502269) - FOIL BC 600 IN65" at bounding box center [267, 141] width 352 height 9
copy span "30002598 - (SAP Legado: 50502269) - FOIL BC 600 IN65"
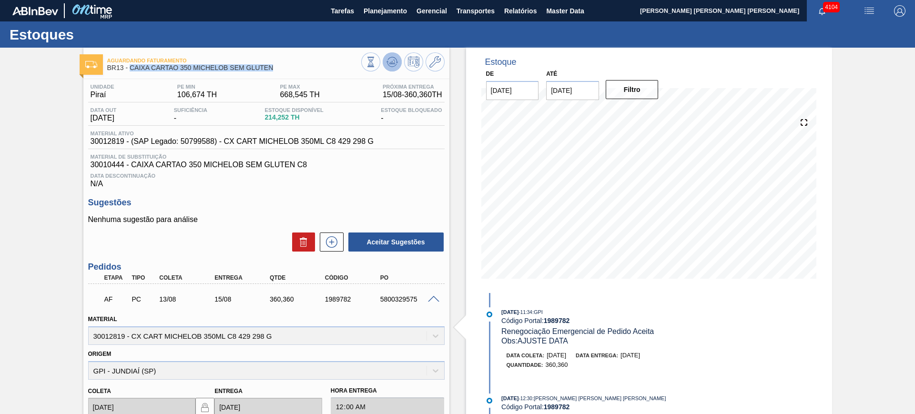
click at [376, 60] on icon at bounding box center [371, 62] width 10 height 10
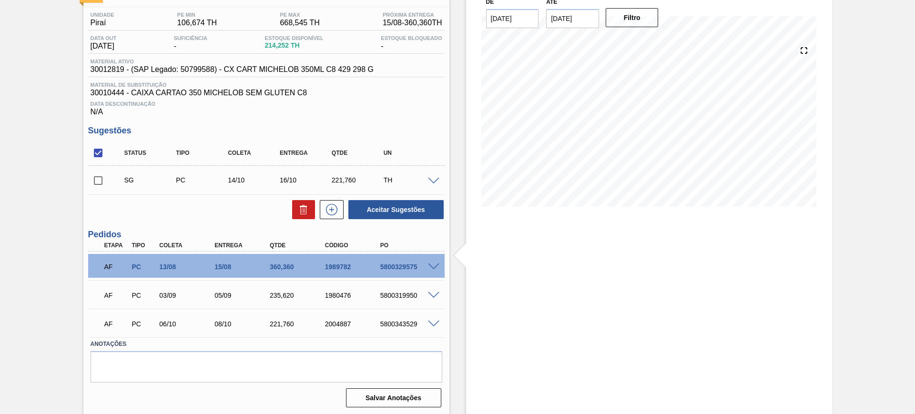
scroll to position [73, 0]
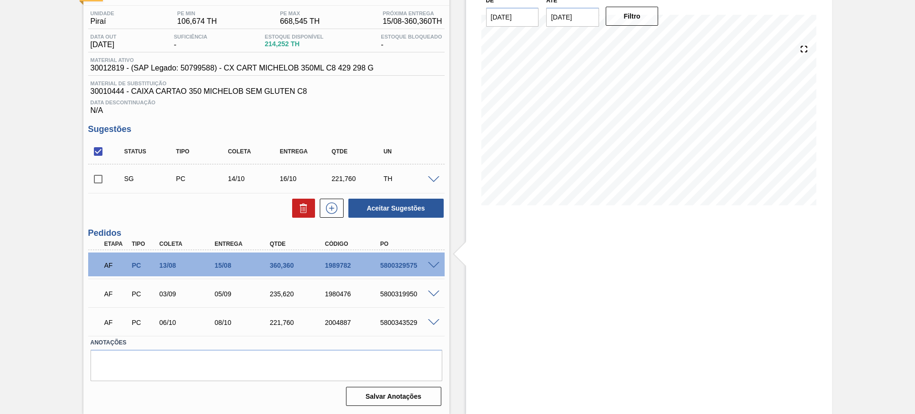
click at [433, 263] on span at bounding box center [433, 265] width 11 height 7
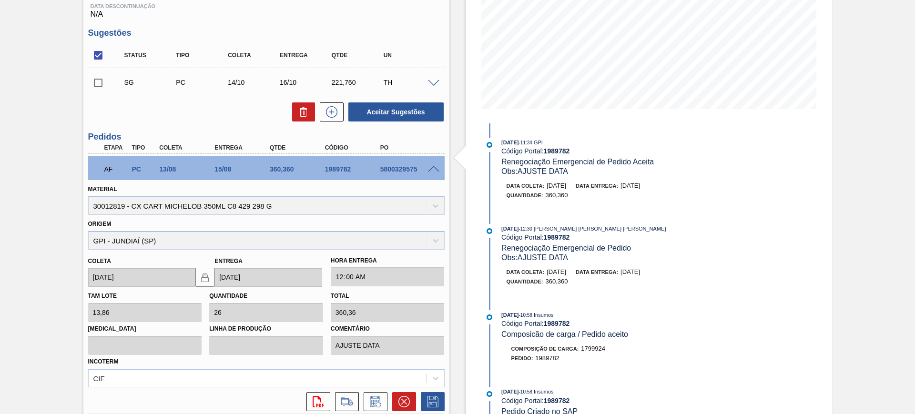
scroll to position [193, 0]
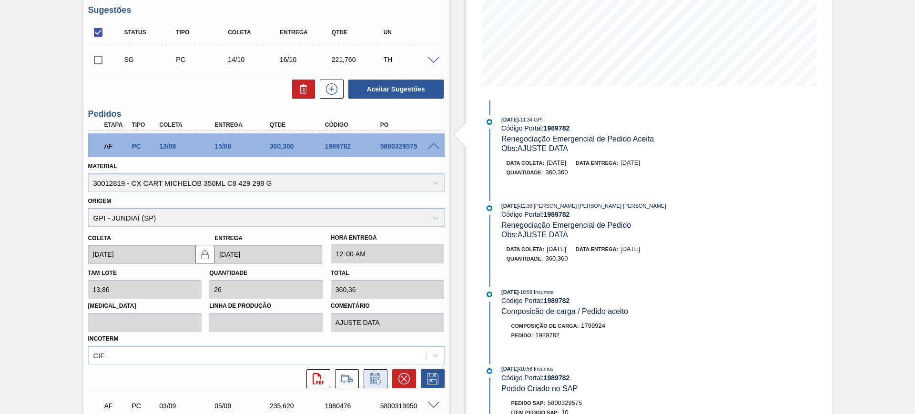
click at [377, 373] on icon at bounding box center [375, 378] width 15 height 11
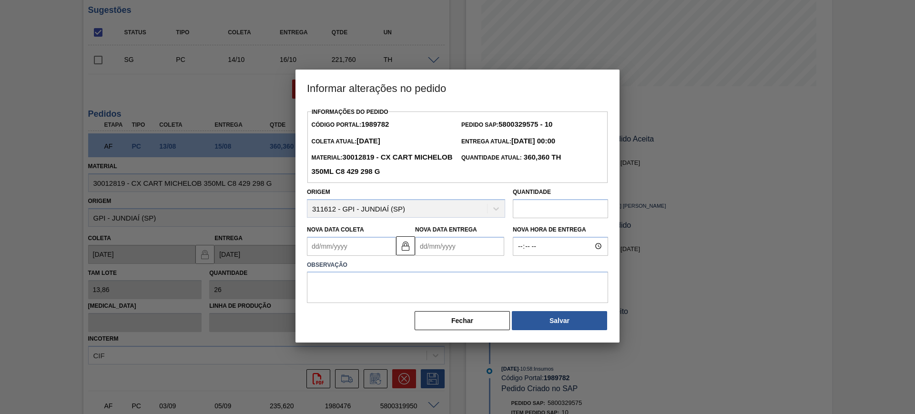
click at [450, 246] on Entrega "Nova Data Entrega" at bounding box center [459, 246] width 89 height 19
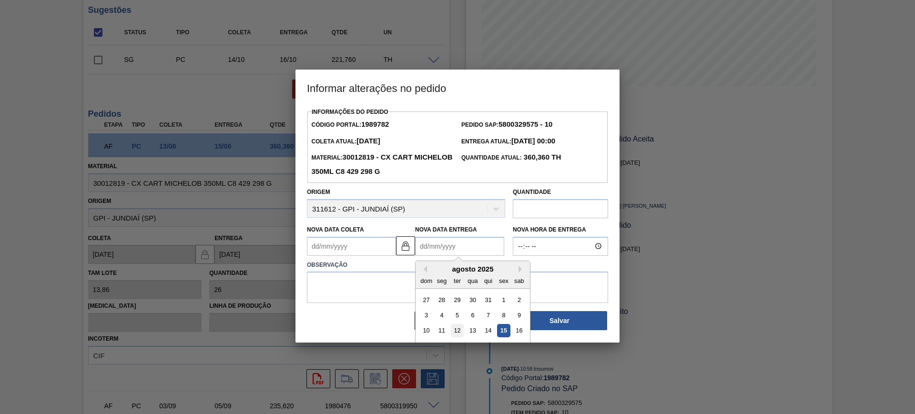
scroll to position [48, 0]
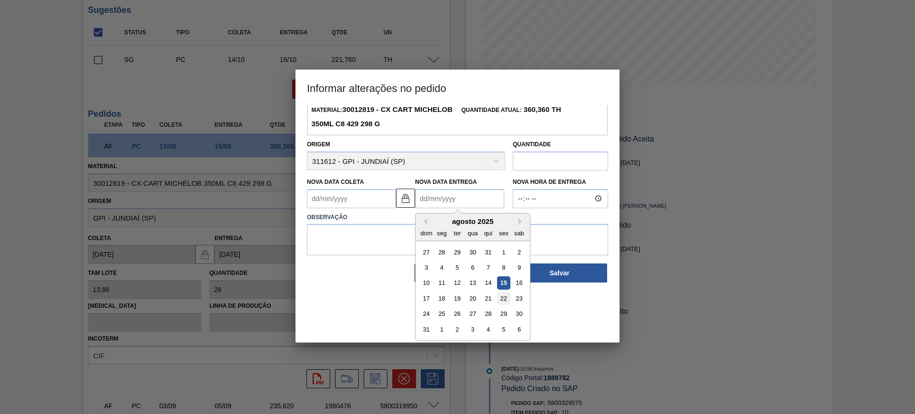
click at [501, 303] on div "22" at bounding box center [503, 298] width 13 height 13
type Coleta "20/08/2025"
type Entrega "22/08/2025"
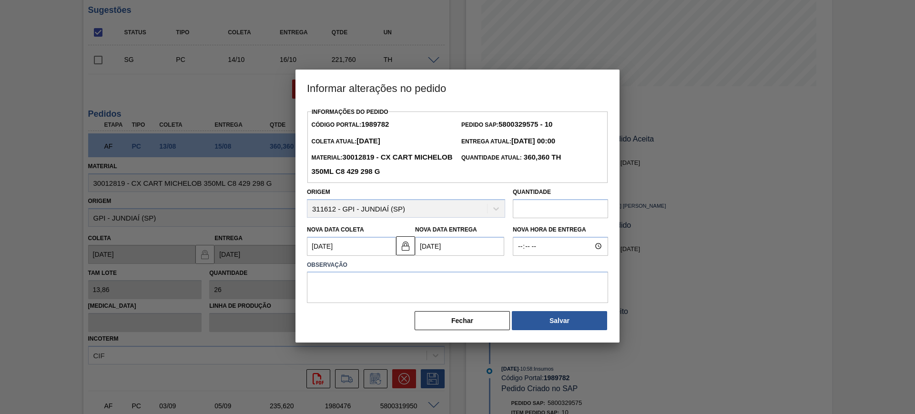
scroll to position [0, 0]
click at [479, 280] on textarea at bounding box center [457, 287] width 301 height 31
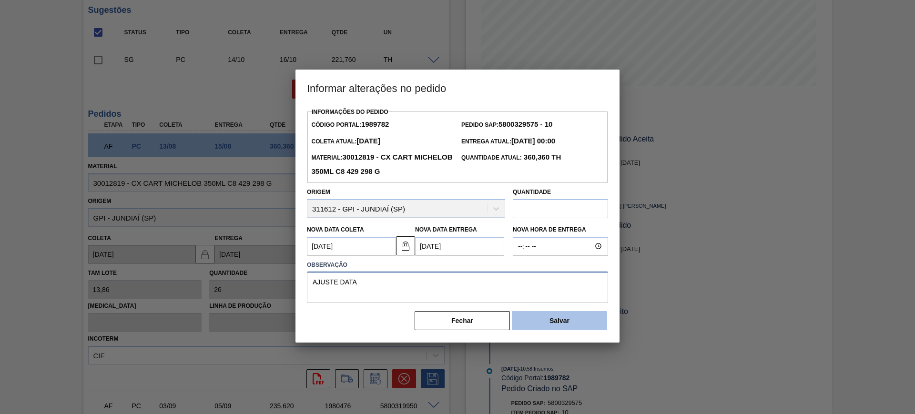
type textarea "AJUSTE DATA"
click at [583, 318] on button "Salvar" at bounding box center [559, 320] width 95 height 19
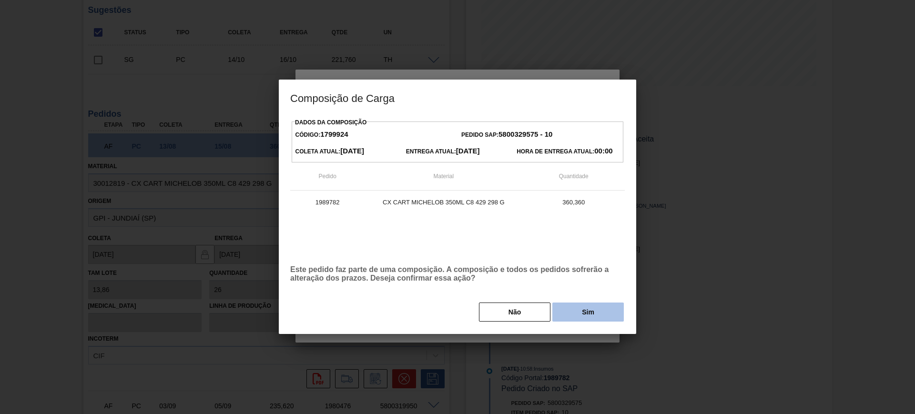
click at [587, 309] on button "Sim" at bounding box center [587, 312] width 71 height 19
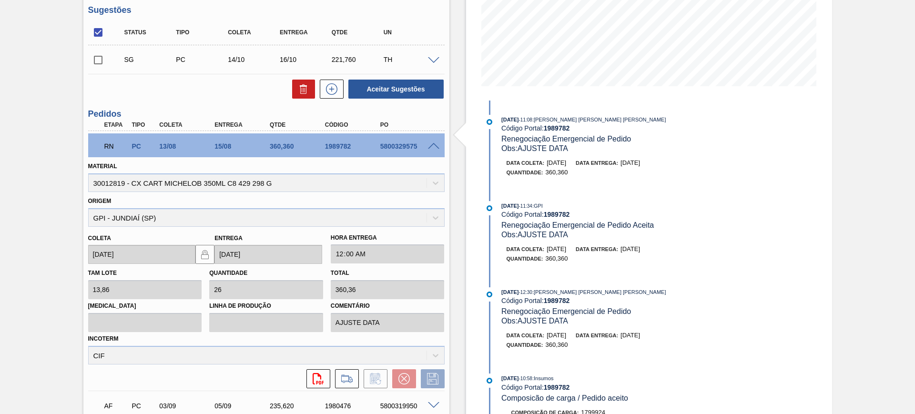
scroll to position [73, 0]
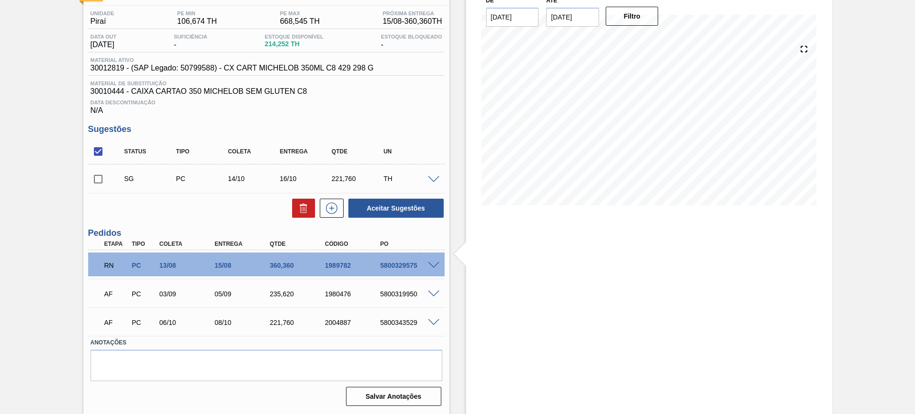
click at [335, 260] on div "RN PC 13/08 15/08 360,360 1989782 5800329575" at bounding box center [263, 264] width 331 height 19
copy div "1989782"
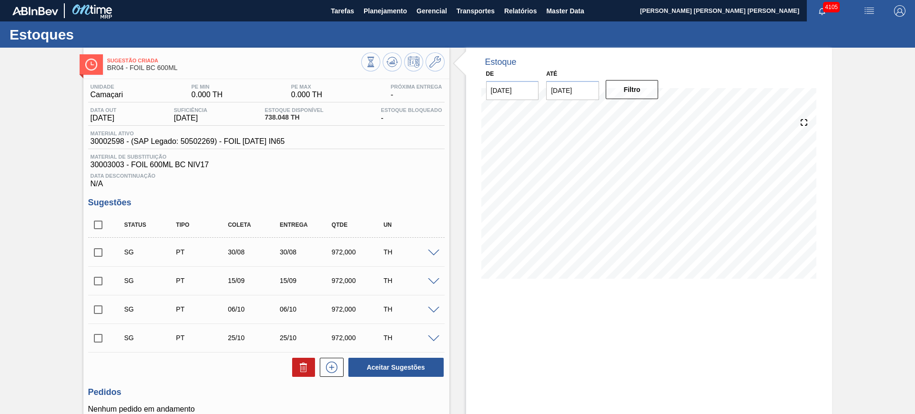
click at [98, 224] on input "checkbox" at bounding box center [98, 225] width 20 height 20
checkbox input "true"
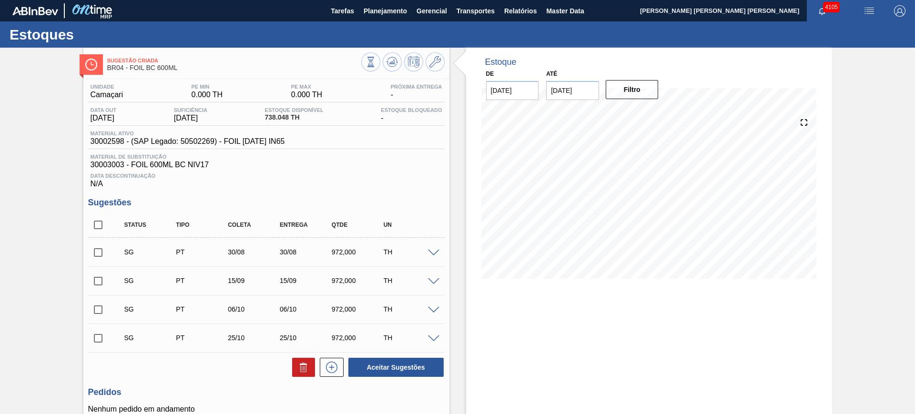
checkbox input "true"
click at [299, 372] on icon at bounding box center [303, 367] width 11 height 11
checkbox input "false"
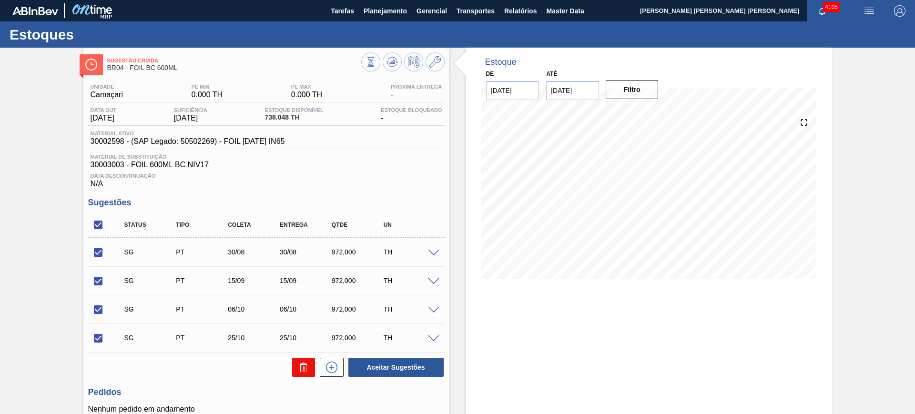
checkbox input "false"
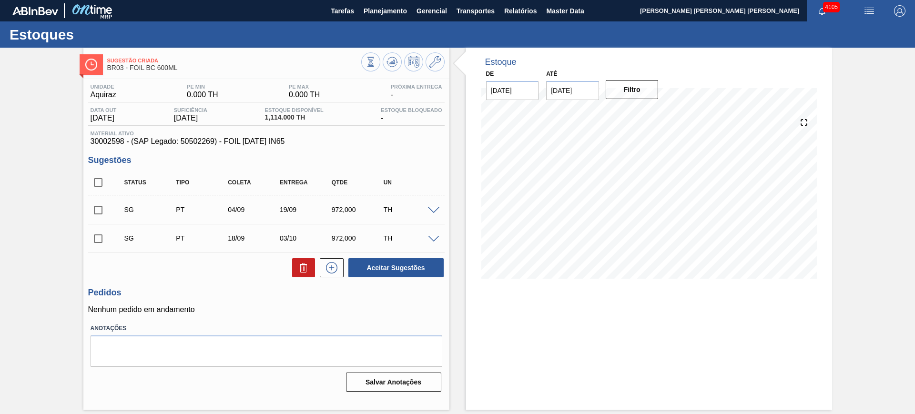
click at [98, 184] on input "checkbox" at bounding box center [98, 183] width 20 height 20
checkbox input "true"
click at [305, 267] on icon at bounding box center [303, 267] width 11 height 11
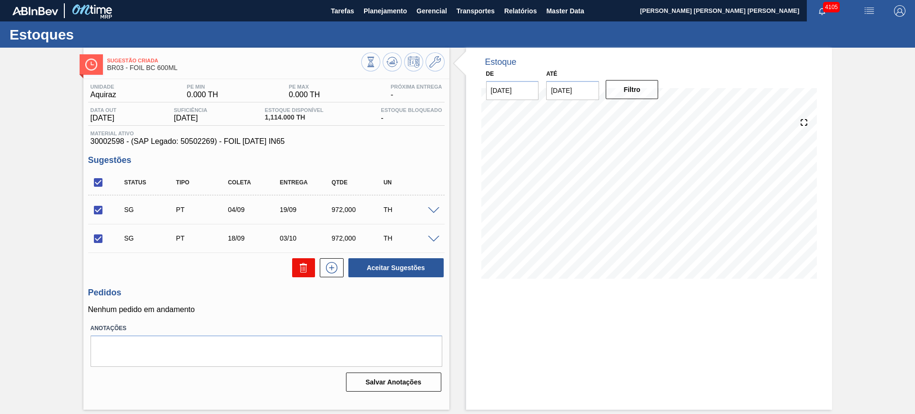
checkbox input "false"
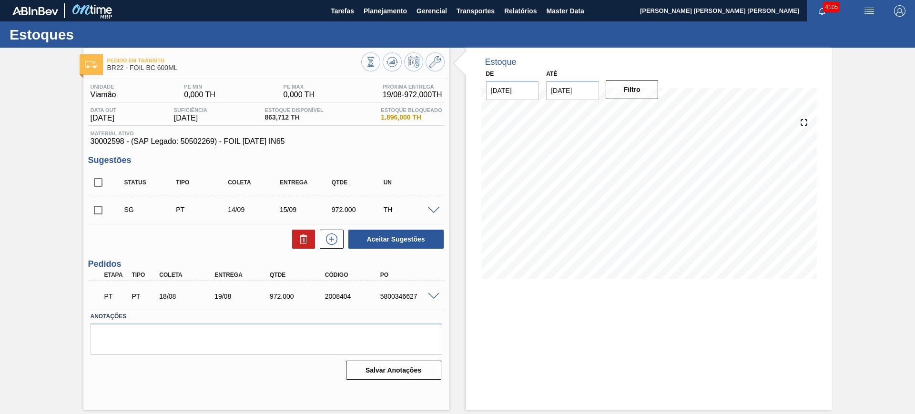
click at [96, 183] on input "checkbox" at bounding box center [98, 183] width 20 height 20
checkbox input "true"
click at [303, 234] on icon at bounding box center [303, 239] width 11 height 11
checkbox input "false"
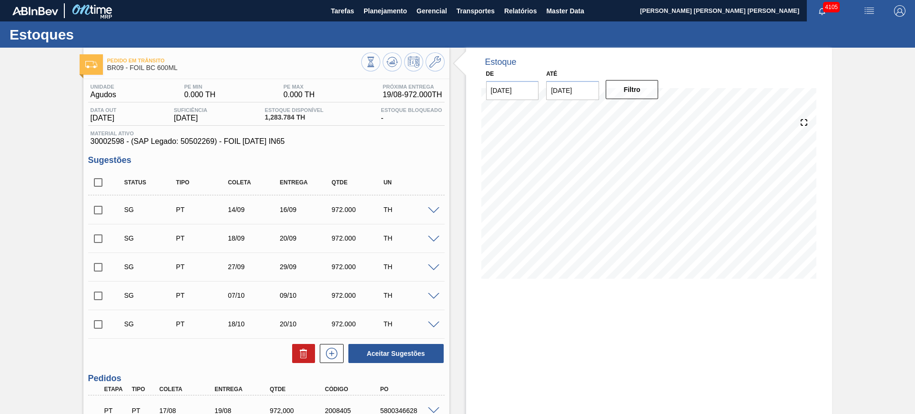
click at [666, 336] on div "Estoque De [DATE] Até [DATE] Filtro 16/08 Projeção de Estoque 1,574.064 [DOMAIN…" at bounding box center [649, 275] width 366 height 455
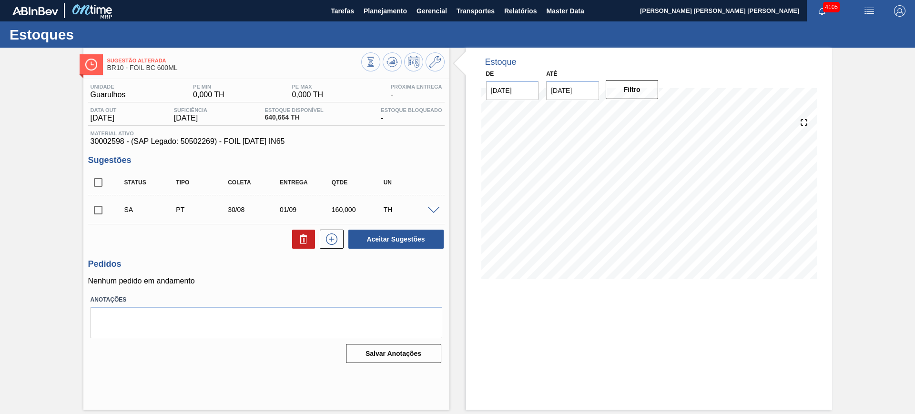
click at [97, 173] on input "checkbox" at bounding box center [98, 183] width 20 height 20
checkbox input "true"
click at [301, 237] on icon at bounding box center [303, 239] width 11 height 11
checkbox input "false"
